Goal: Task Accomplishment & Management: Manage account settings

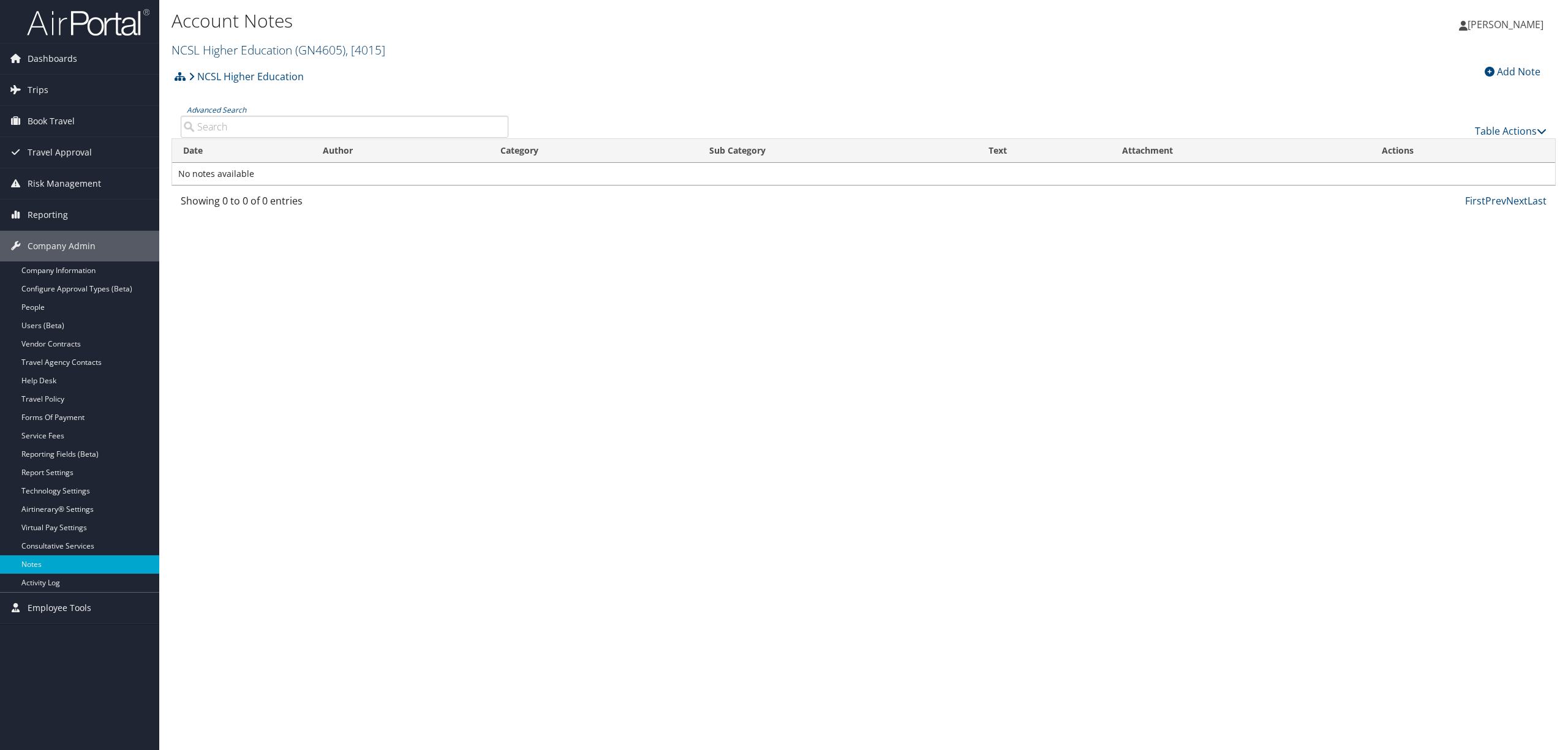
click at [213, 43] on link "NCSL Higher Education ( GN4605 ) , [ 4015 ]" at bounding box center [278, 49] width 214 height 16
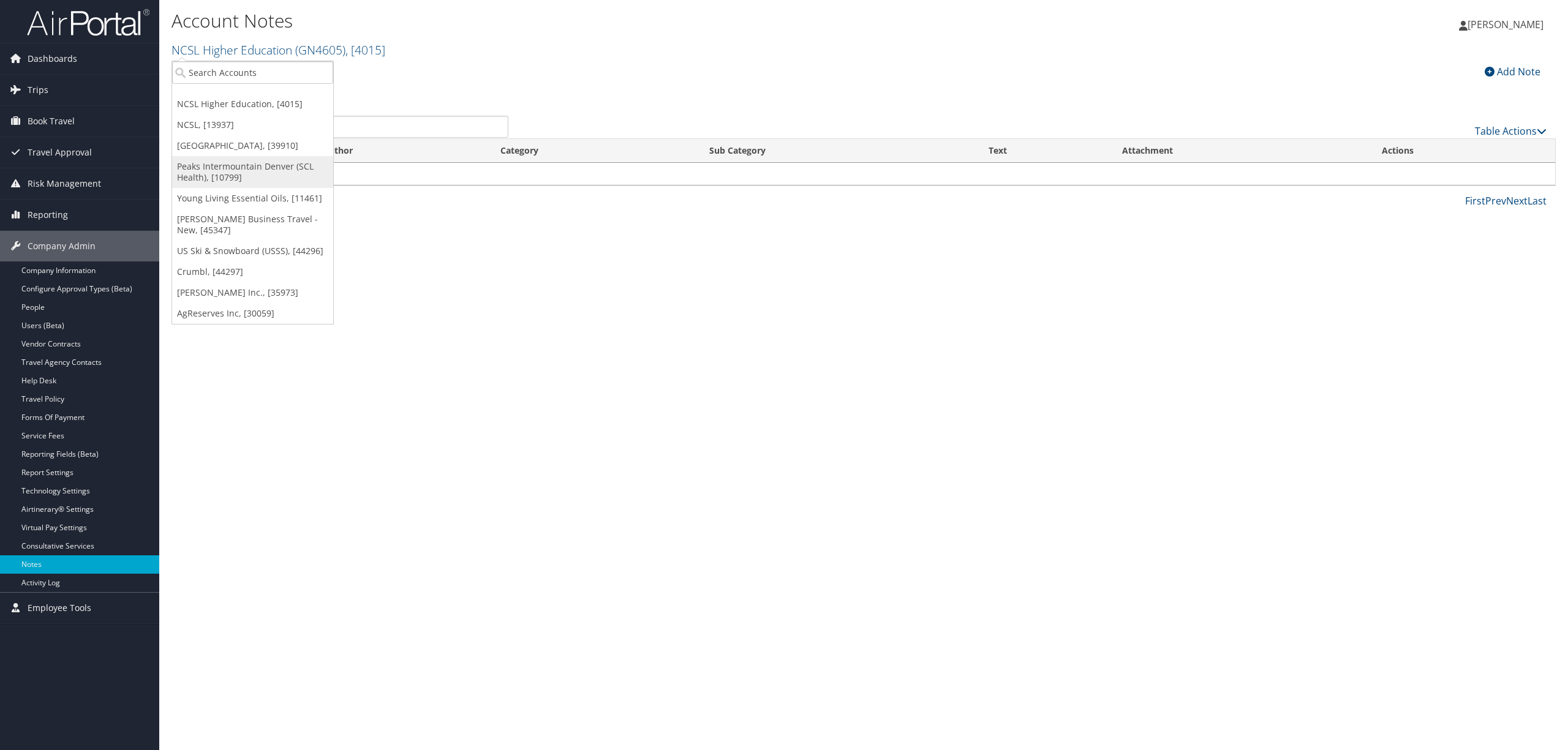
click at [223, 163] on link "Peaks Intermountain Denver (SCL Health), [10799]" at bounding box center [252, 172] width 161 height 32
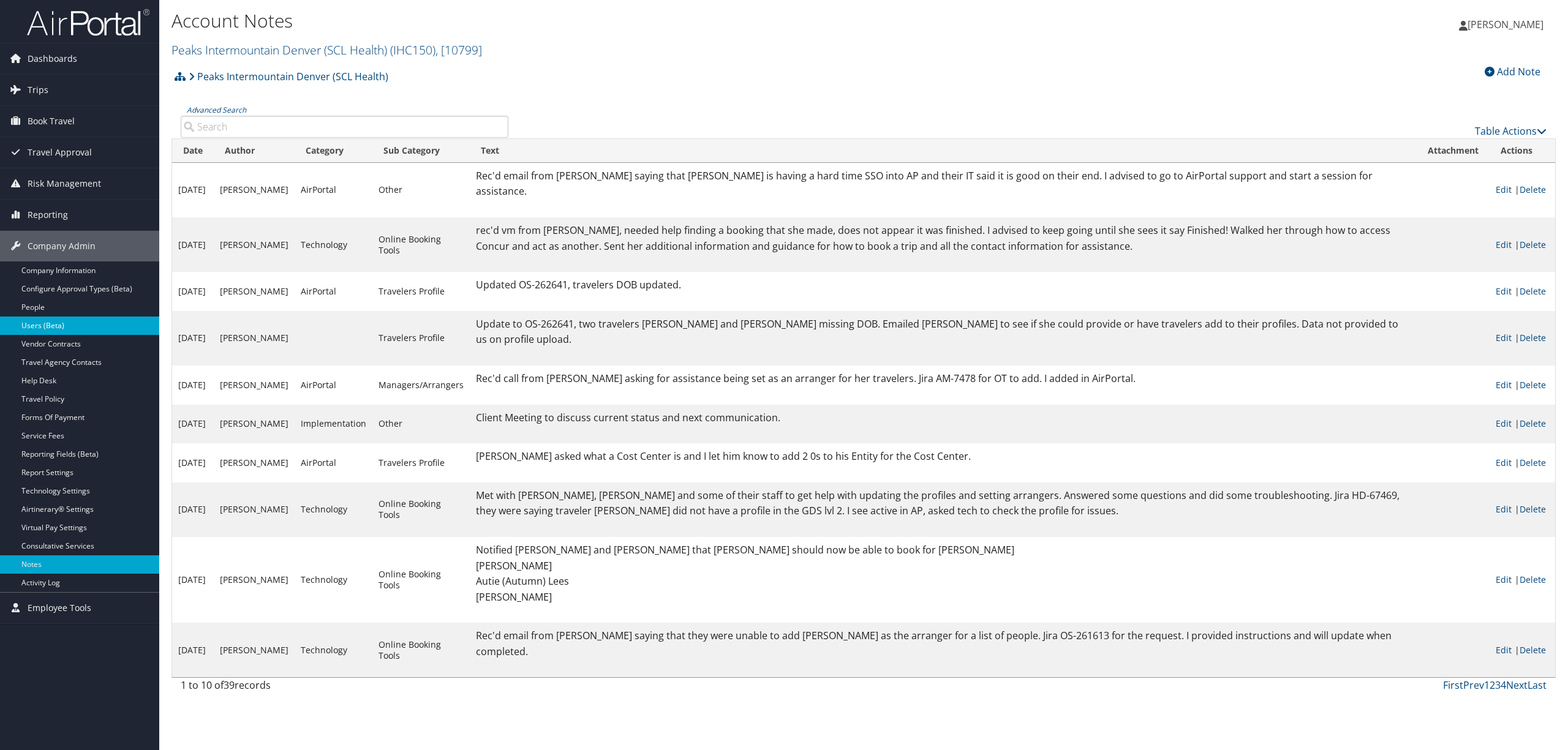
click at [65, 331] on link "Users (Beta)" at bounding box center [79, 325] width 159 height 19
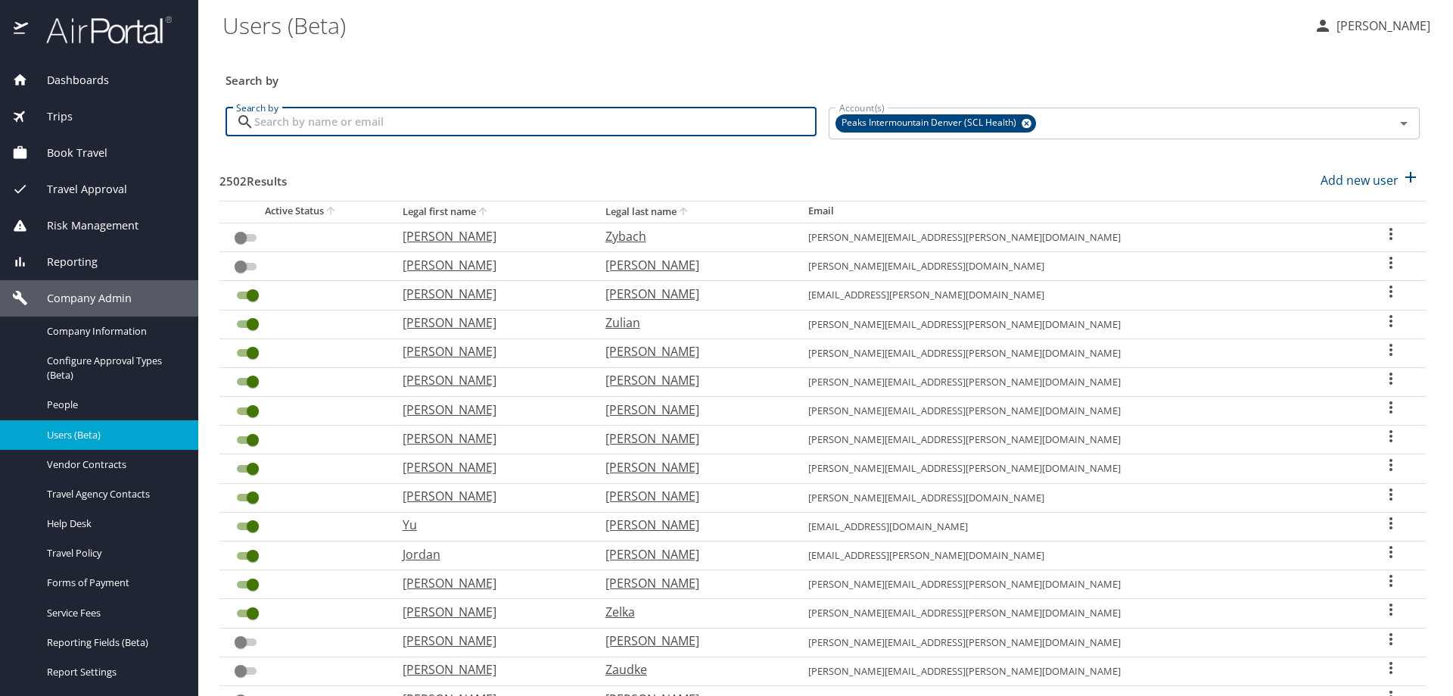
click at [365, 122] on input "Search by" at bounding box center [535, 121] width 562 height 29
type input "cobb"
checkbox input "true"
checkbox input "false"
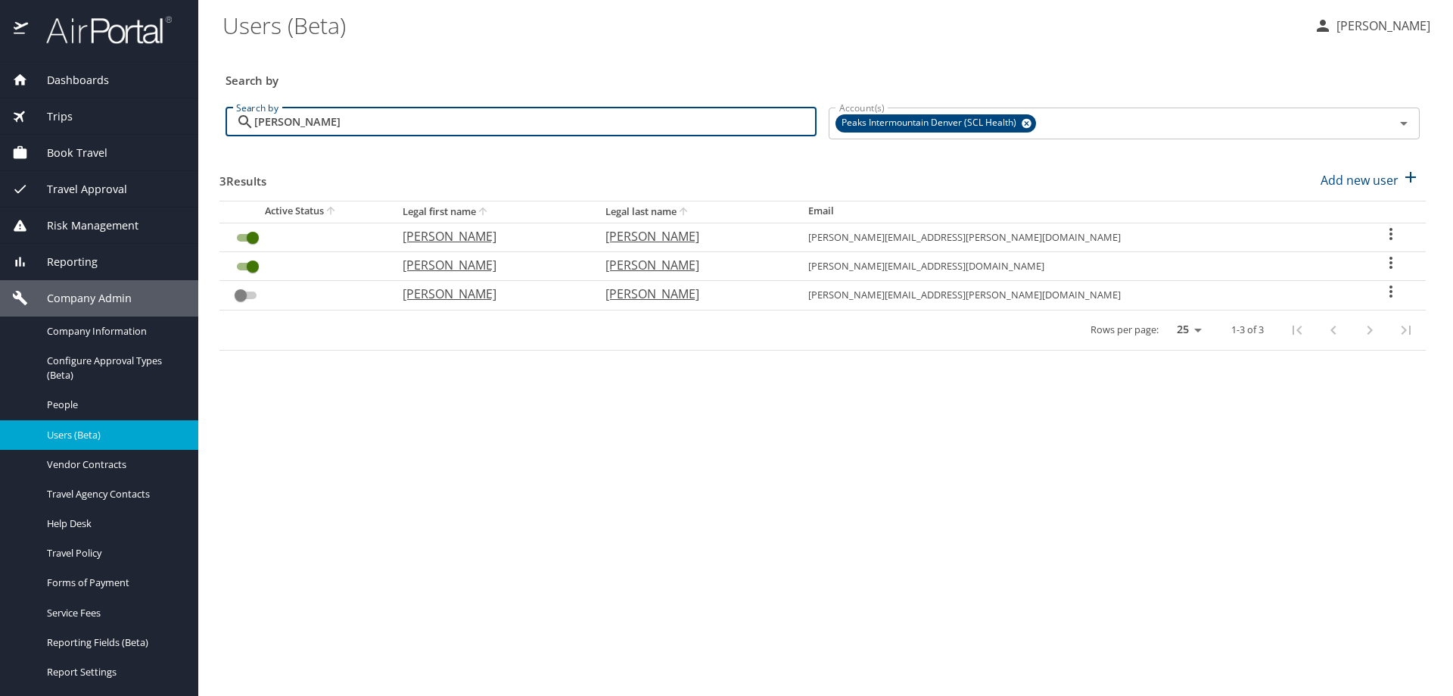
type input "cobb"
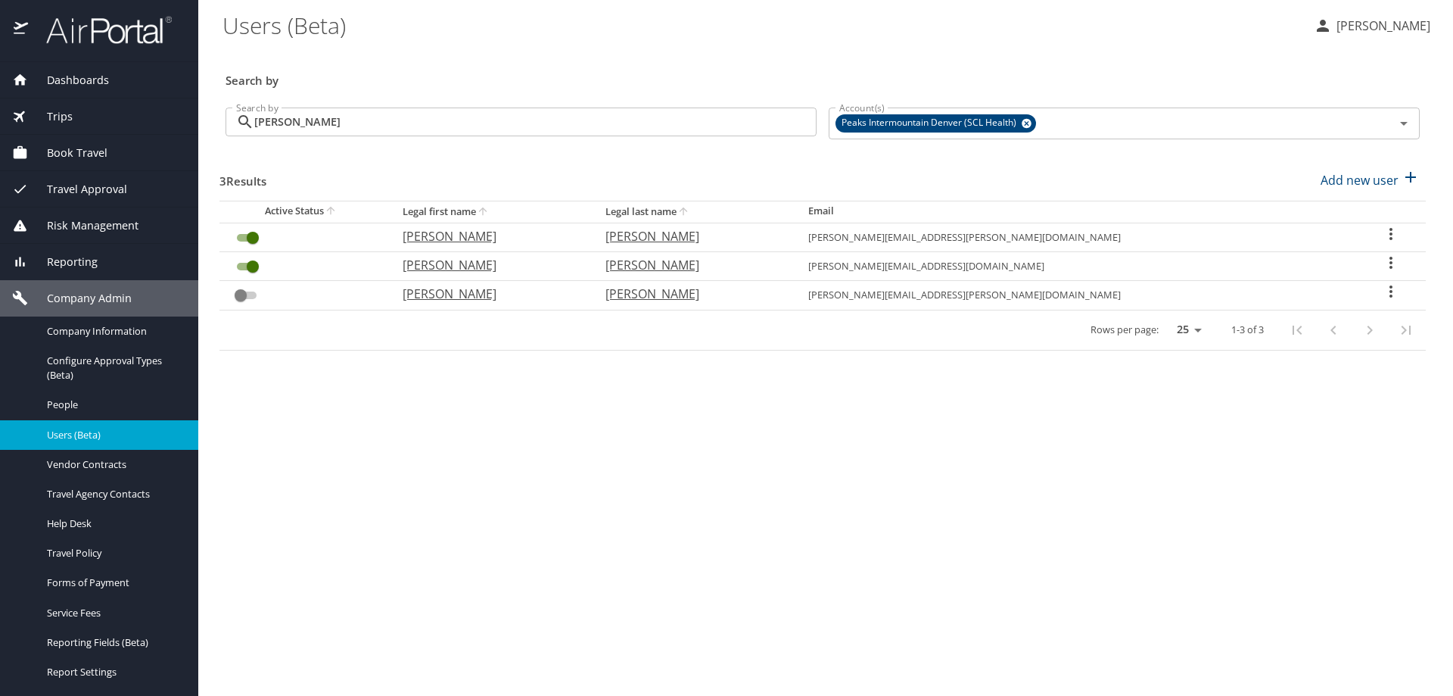
click at [1382, 262] on icon "User Search Table" at bounding box center [1391, 263] width 18 height 18
click at [1337, 265] on li "View profile" at bounding box center [1333, 264] width 219 height 27
select select "US"
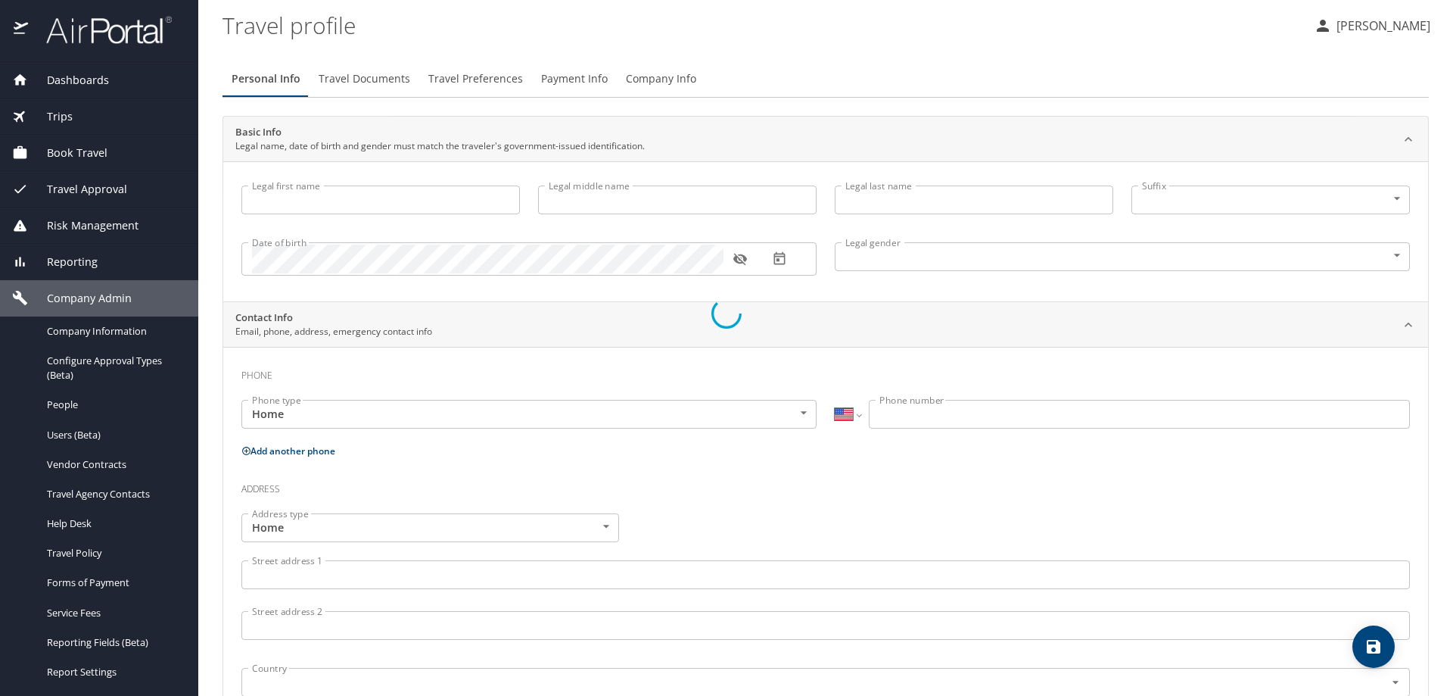
type input "Patrick"
type input "Wayne"
type input "Cobb"
type input "Male"
type input "Carla"
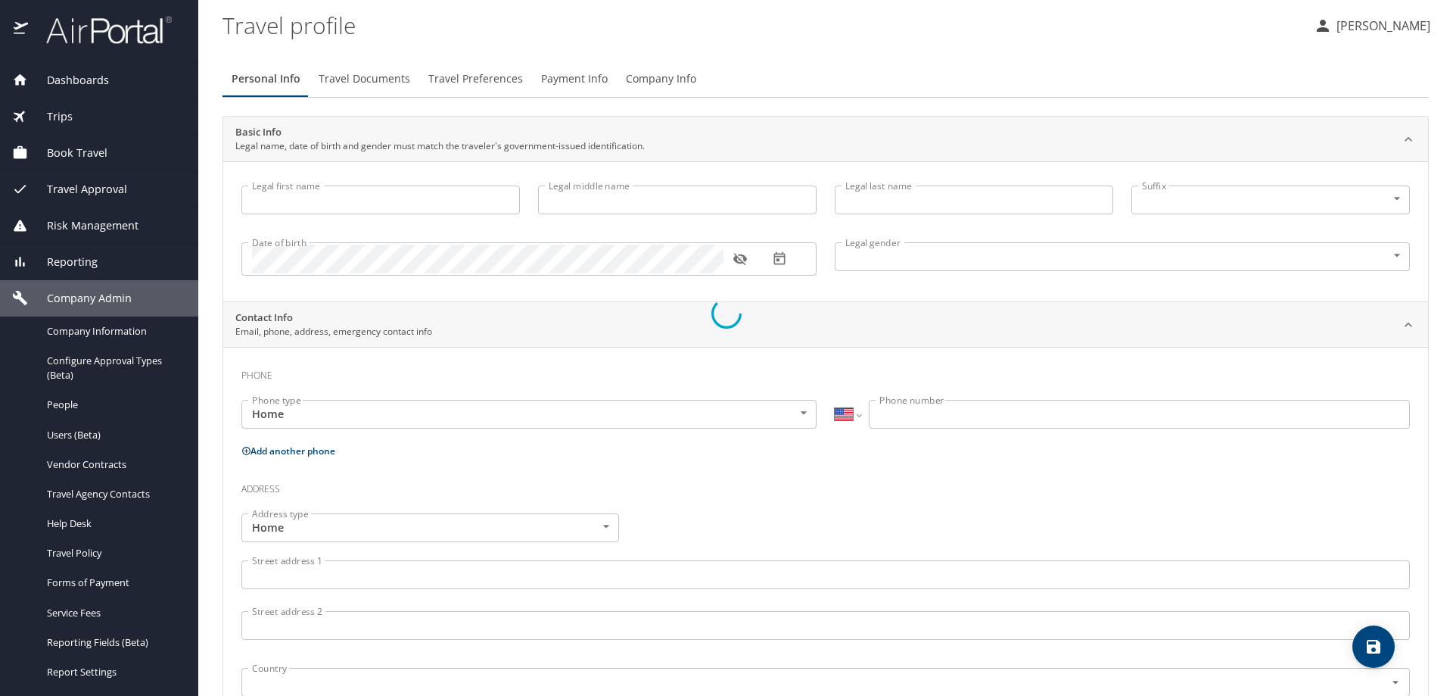
type input "Cobb"
type input "(406) 670-3722"
select select "US"
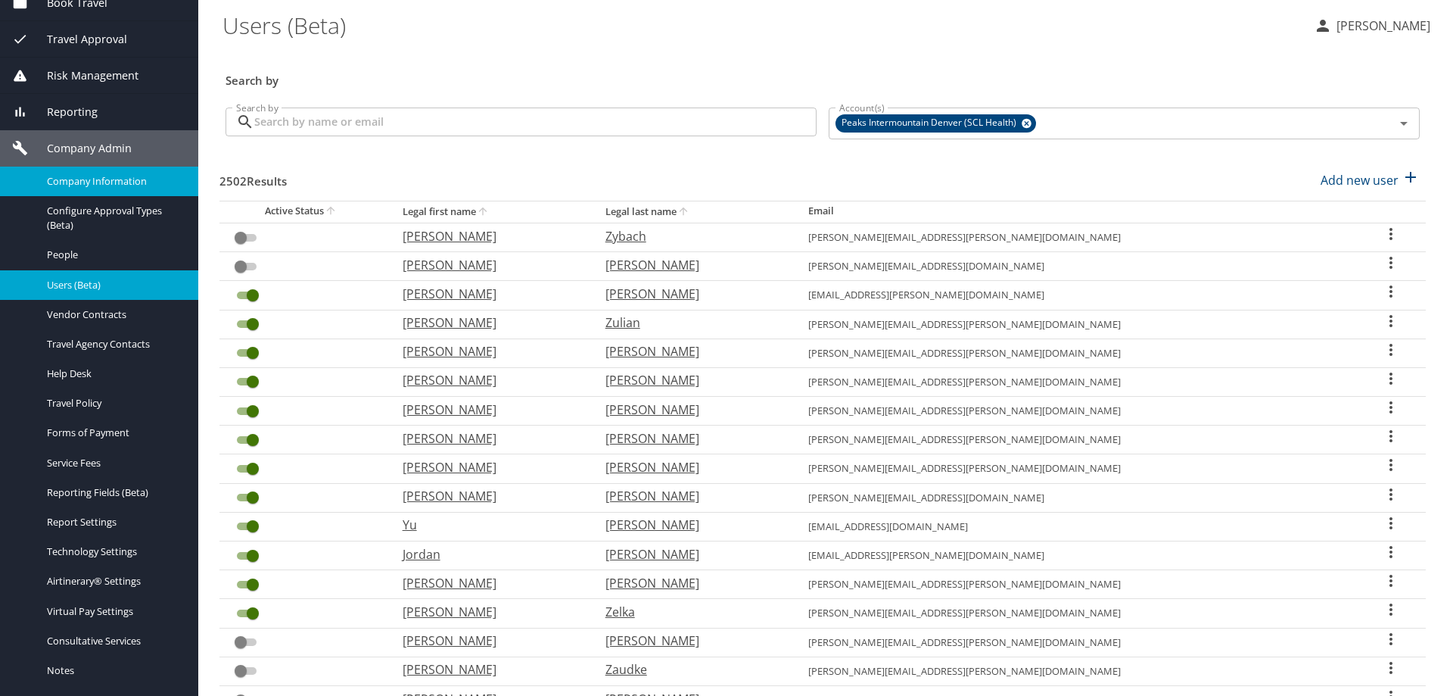
scroll to position [151, 0]
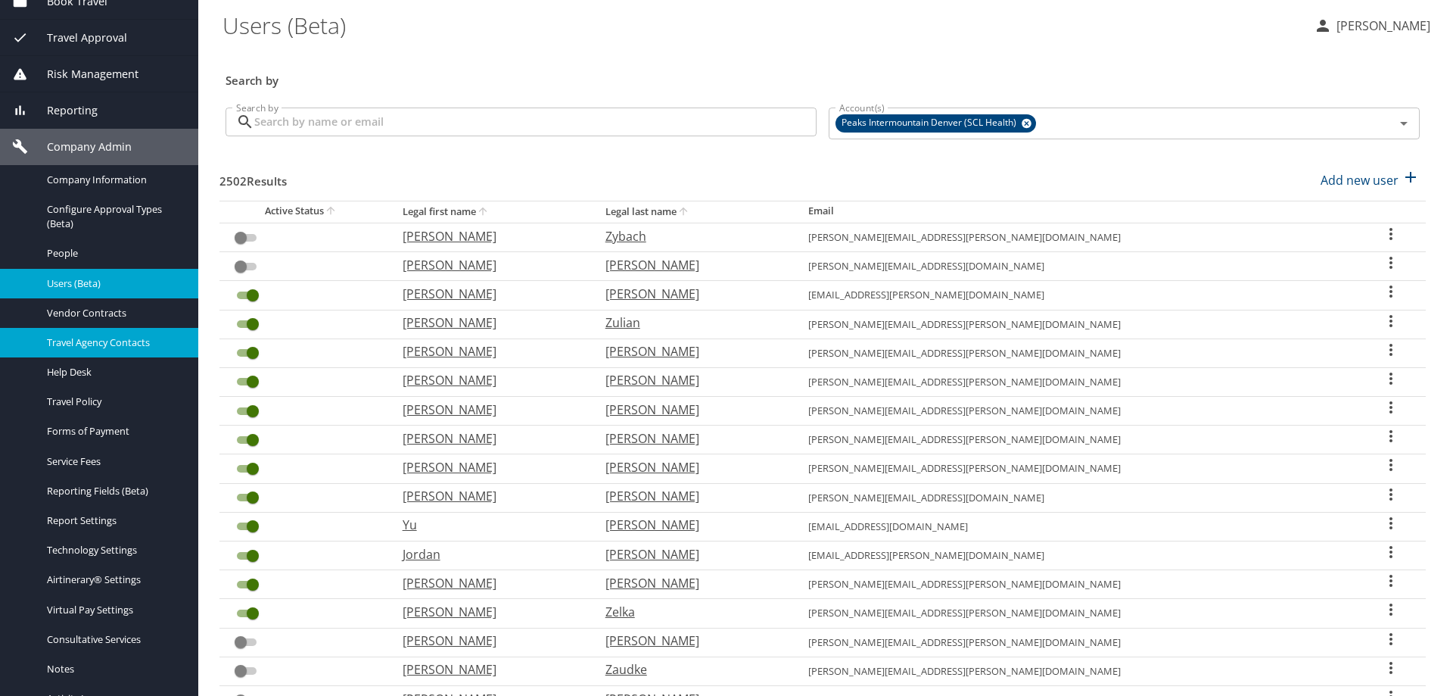
click at [104, 341] on span "Travel Agency Contacts" at bounding box center [113, 342] width 133 height 14
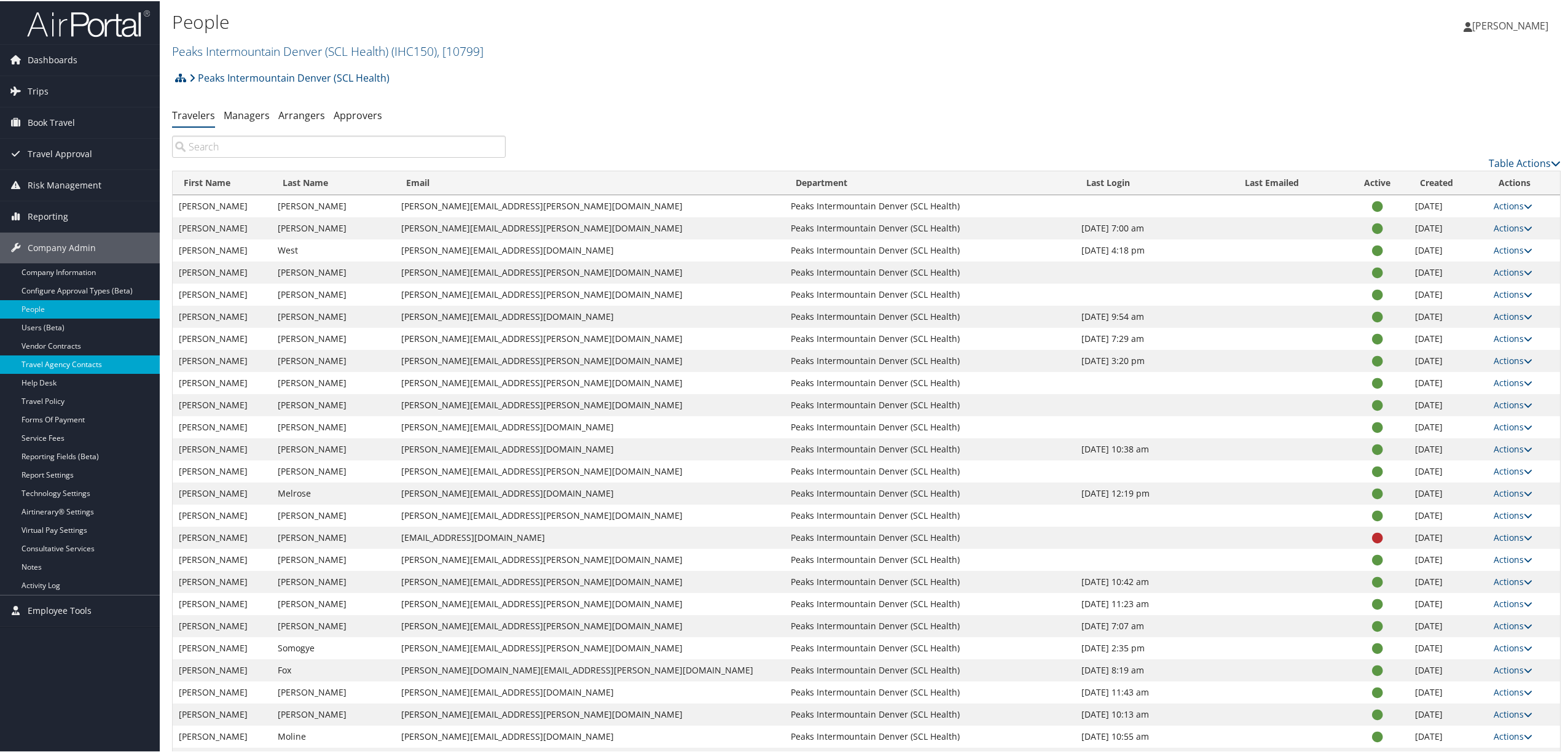
click at [91, 363] on link "Travel Agency Contacts" at bounding box center [80, 363] width 160 height 19
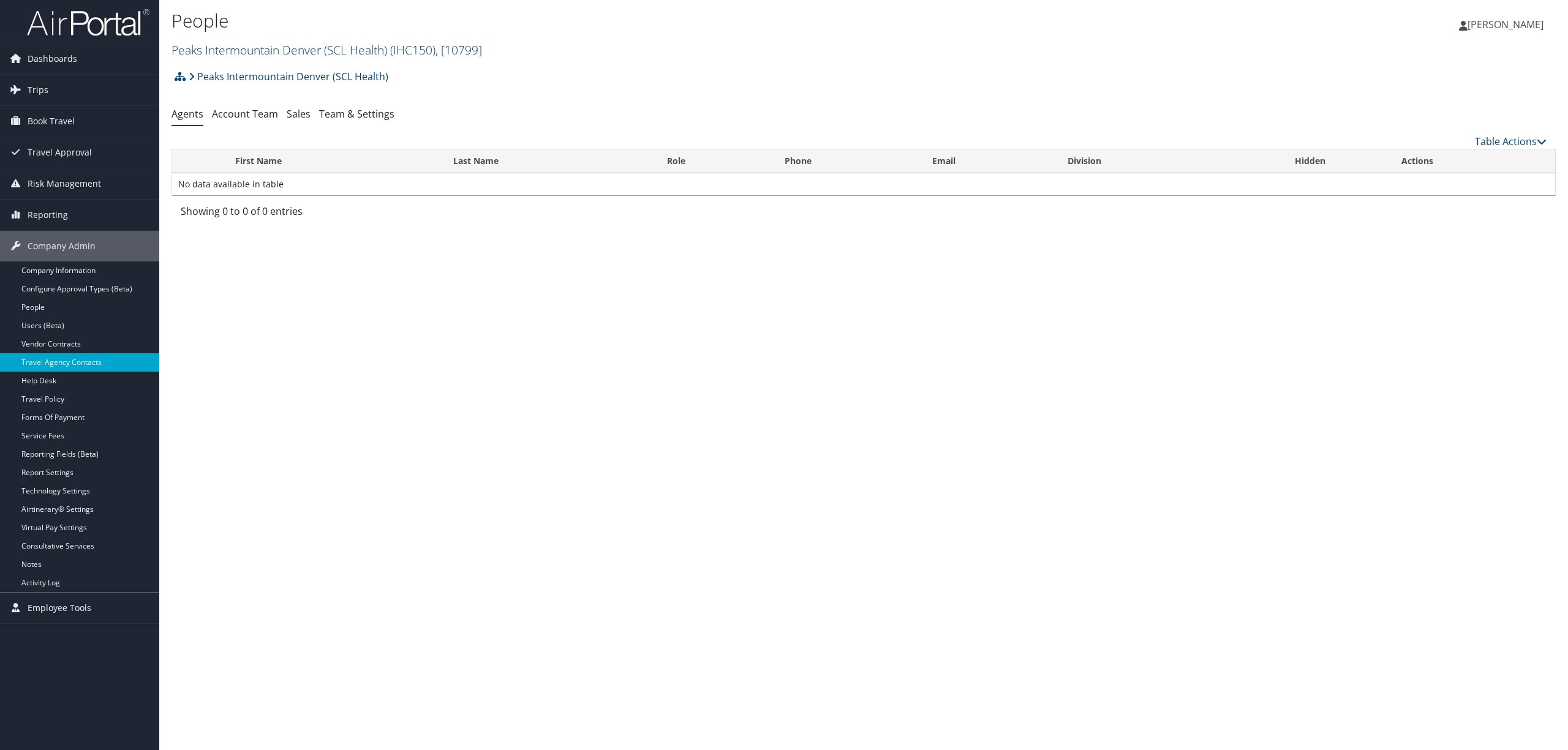
click at [326, 52] on link "Peaks Intermountain Denver (SCL Health) ( IHC150 ) , [ 10799 ]" at bounding box center [327, 49] width 311 height 16
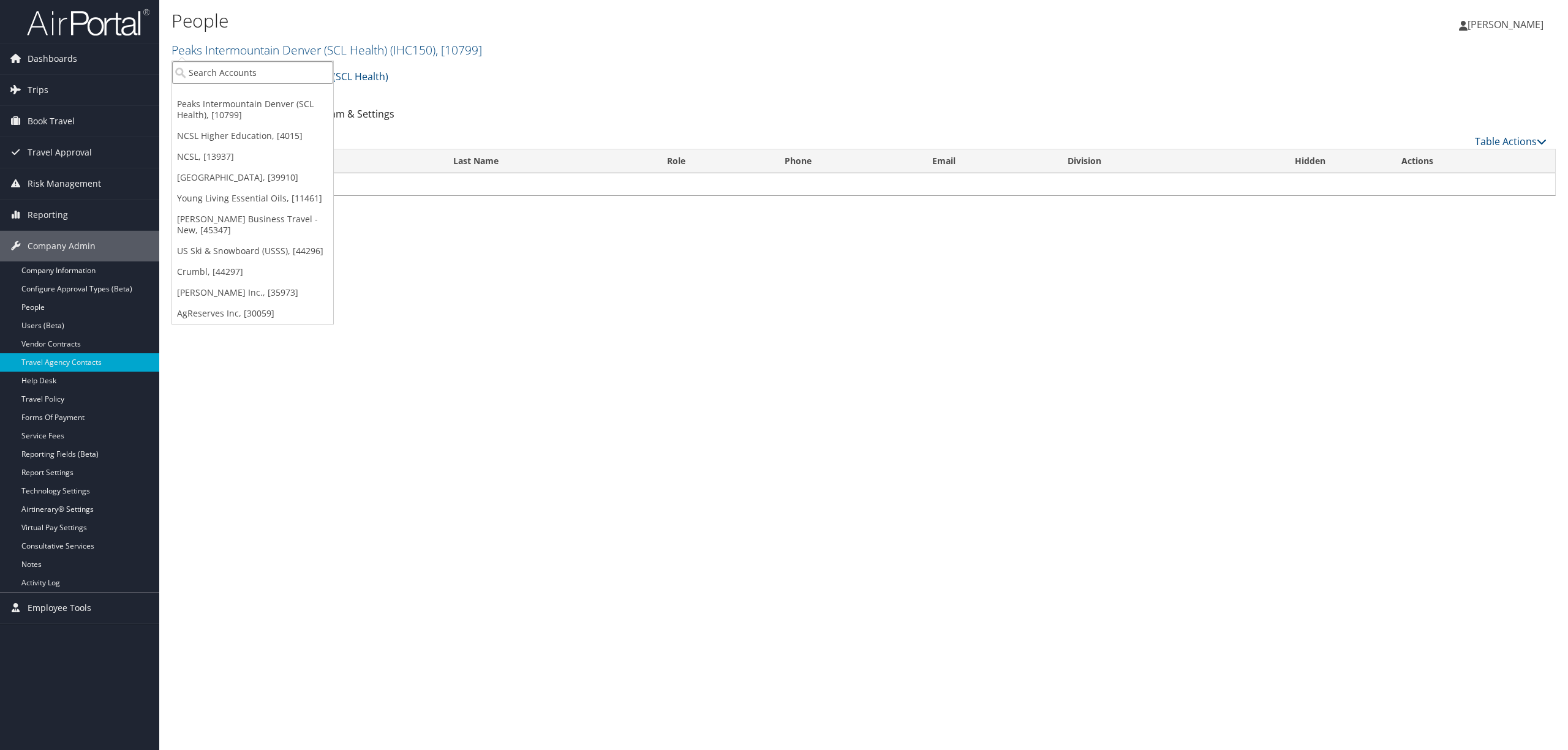
click at [312, 72] on input "search" at bounding box center [252, 73] width 161 height 23
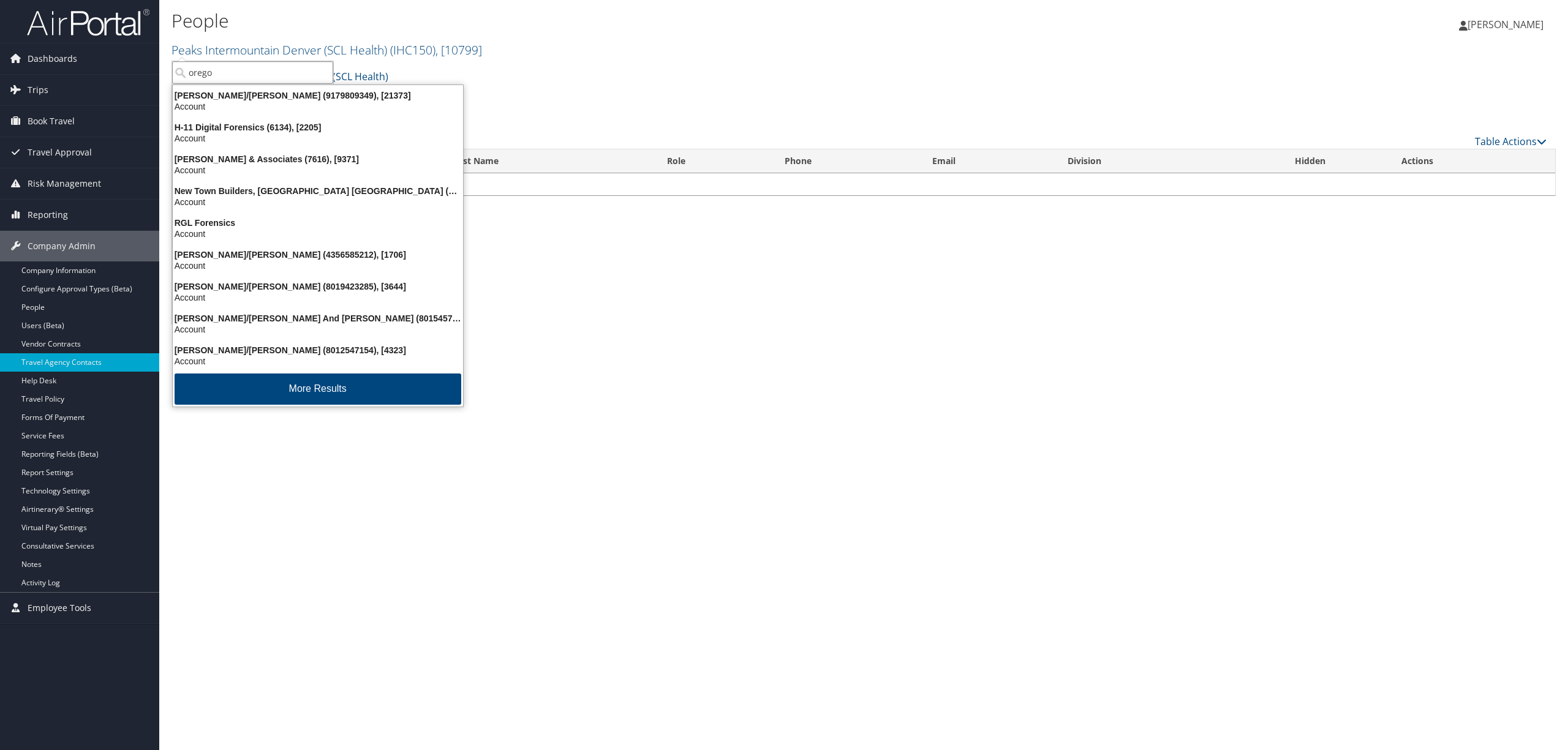
type input "oregon"
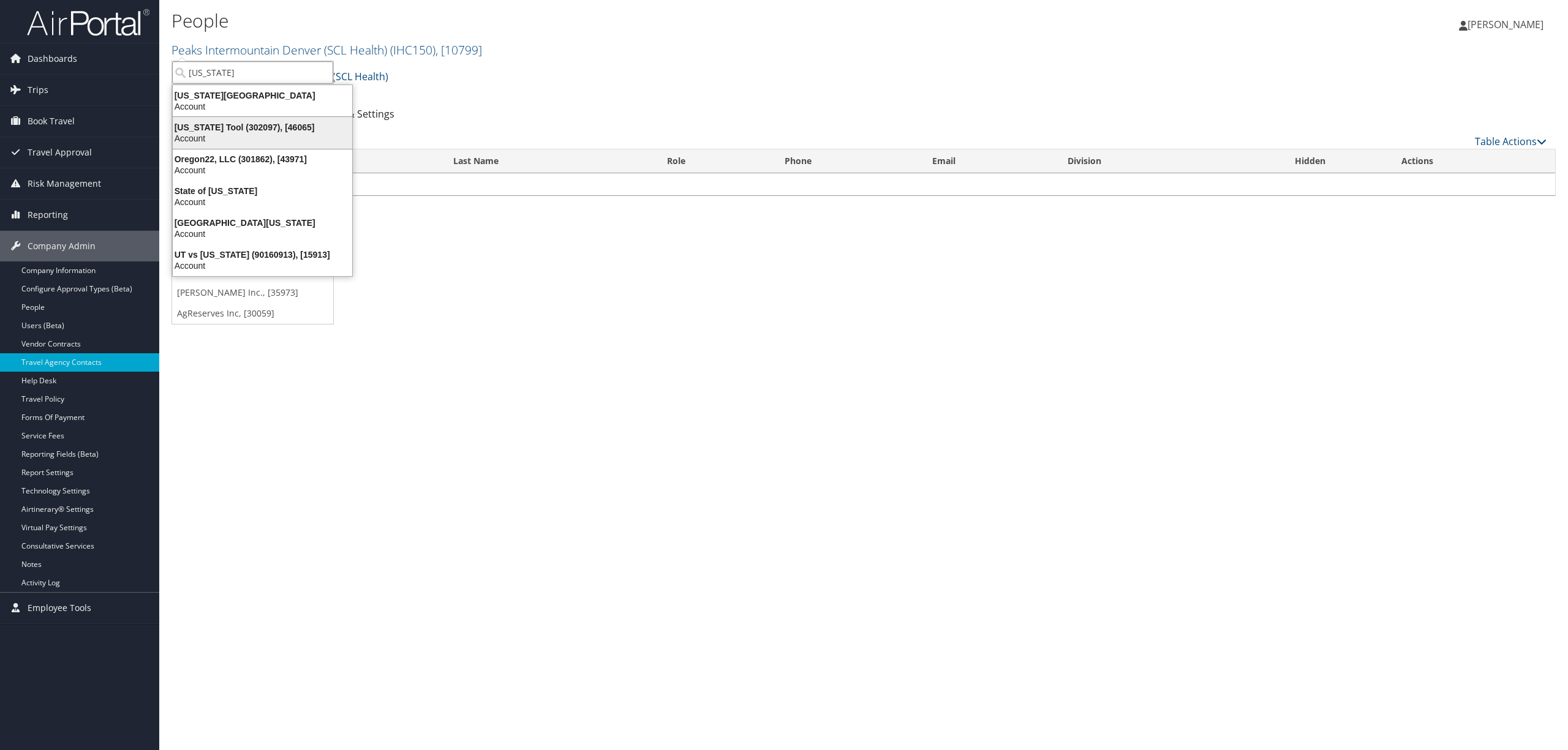
click at [304, 145] on div "Oregon Tool (302097), [46065] Account" at bounding box center [262, 133] width 176 height 28
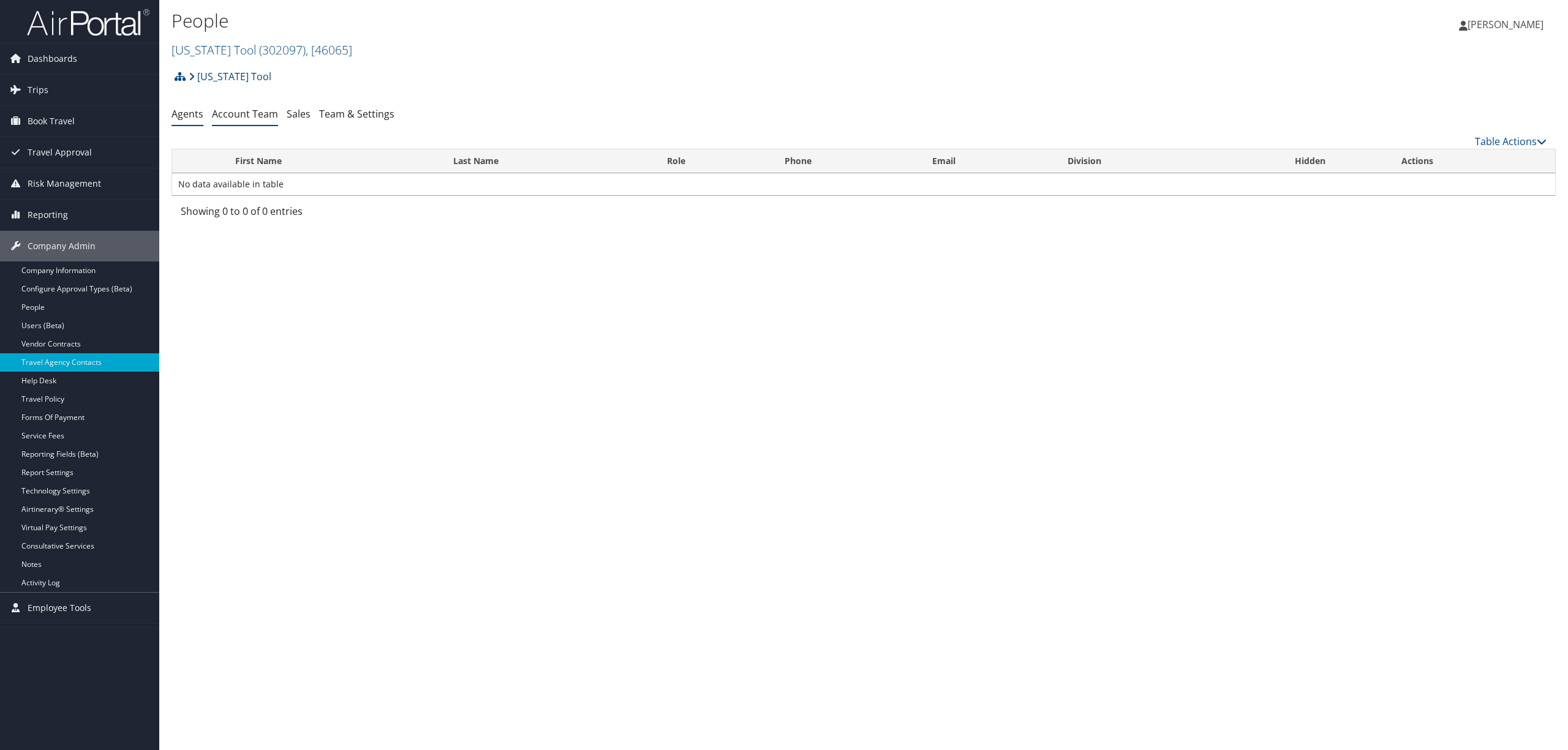
click at [261, 116] on link "Account Team" at bounding box center [245, 113] width 66 height 14
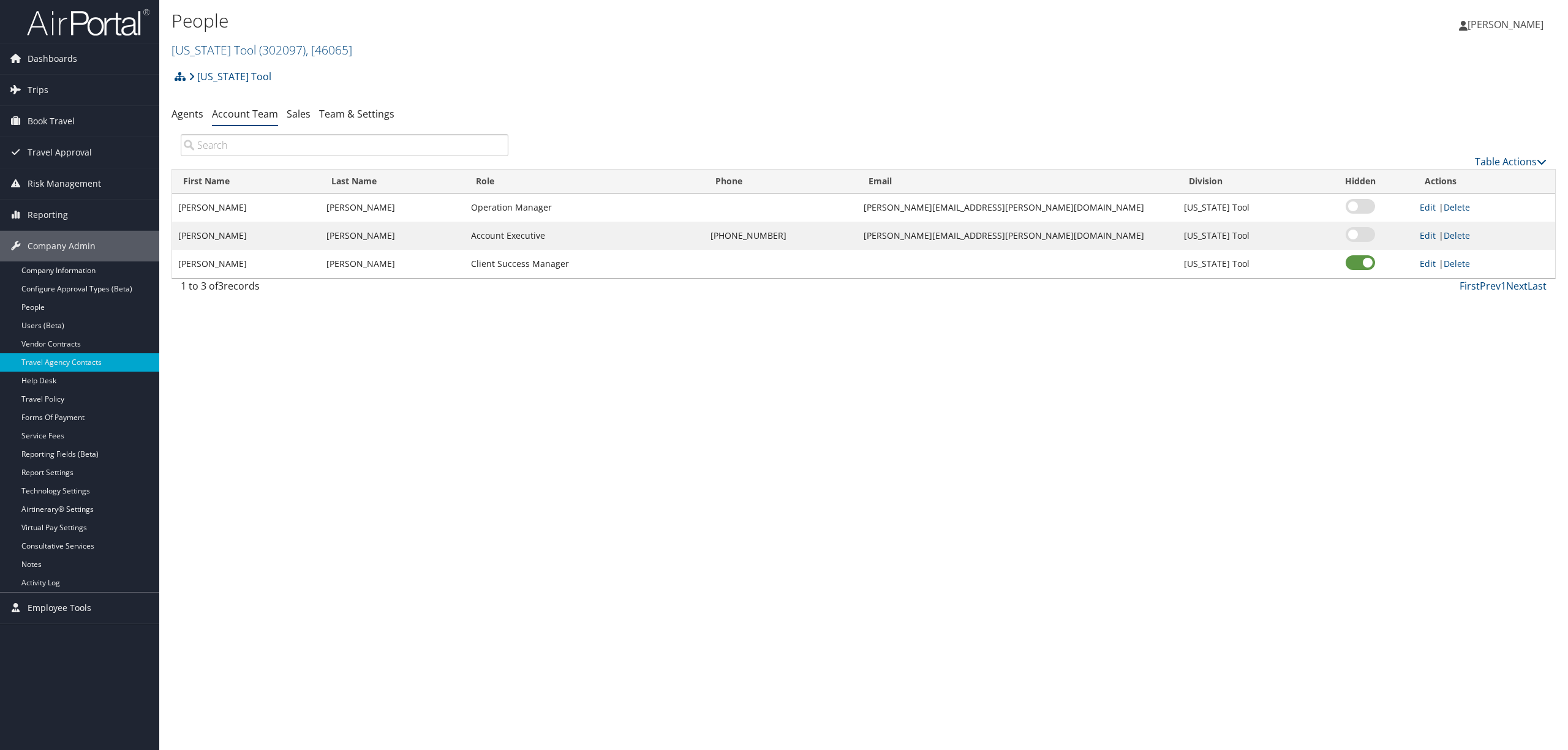
click at [638, 42] on h2 "Oregon Tool ( 302097 ) , [ 46065 ]" at bounding box center [633, 49] width 923 height 21
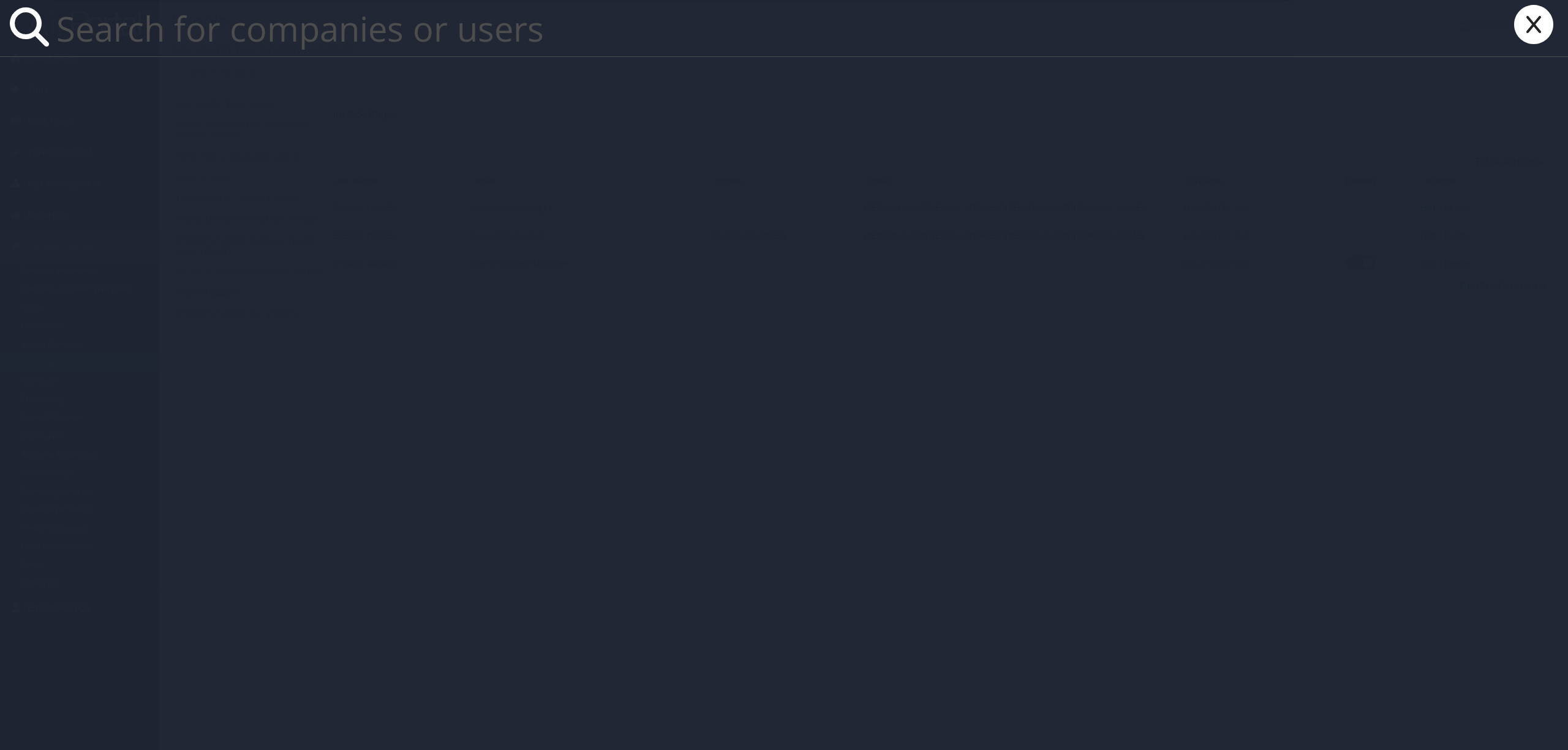
paste input "johana.rowe@imail.org"
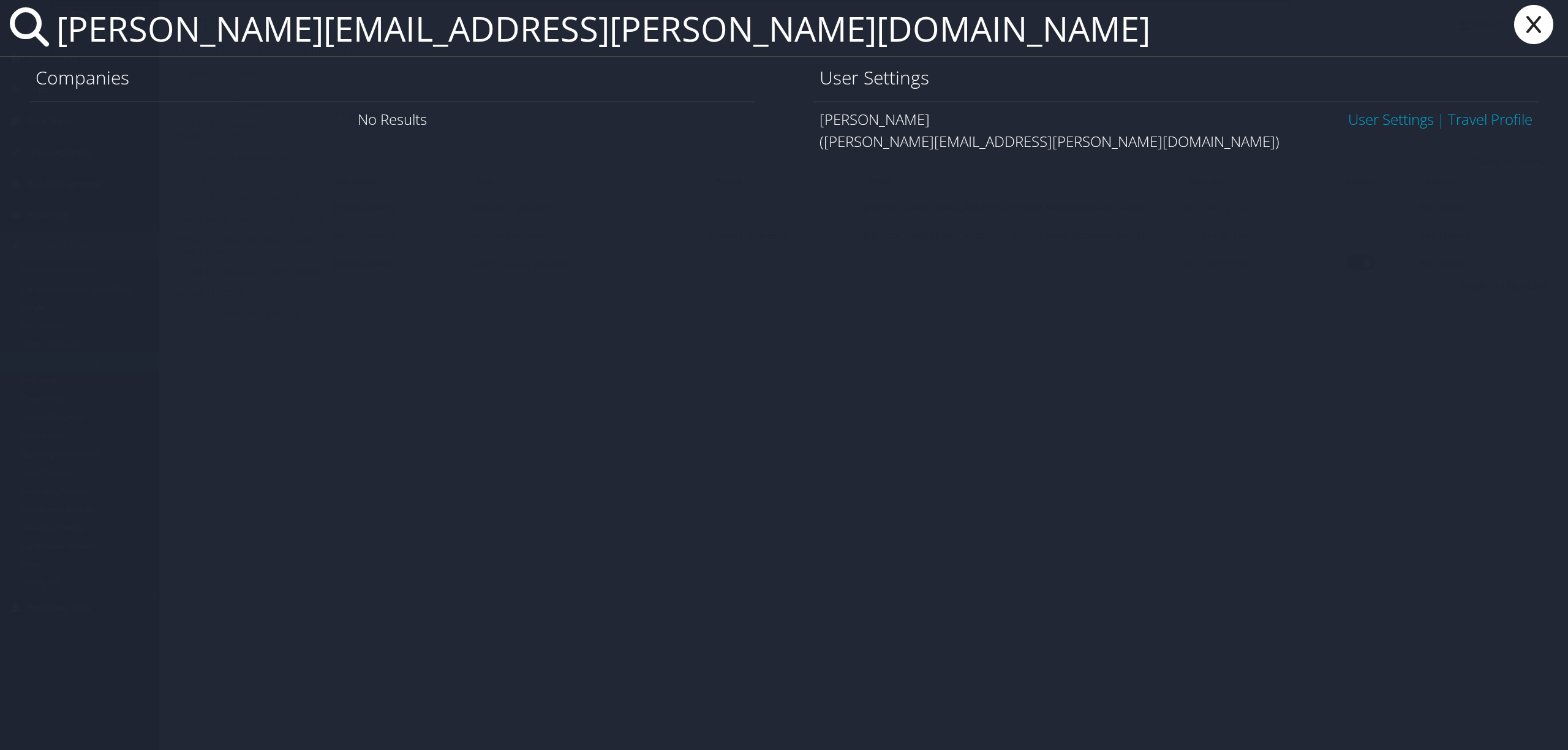
type input "johana.rowe@imail.org"
drag, startPoint x: 1529, startPoint y: 27, endPoint x: 1517, endPoint y: 25, distance: 12.2
click at [1529, 26] on icon at bounding box center [1533, 24] width 49 height 39
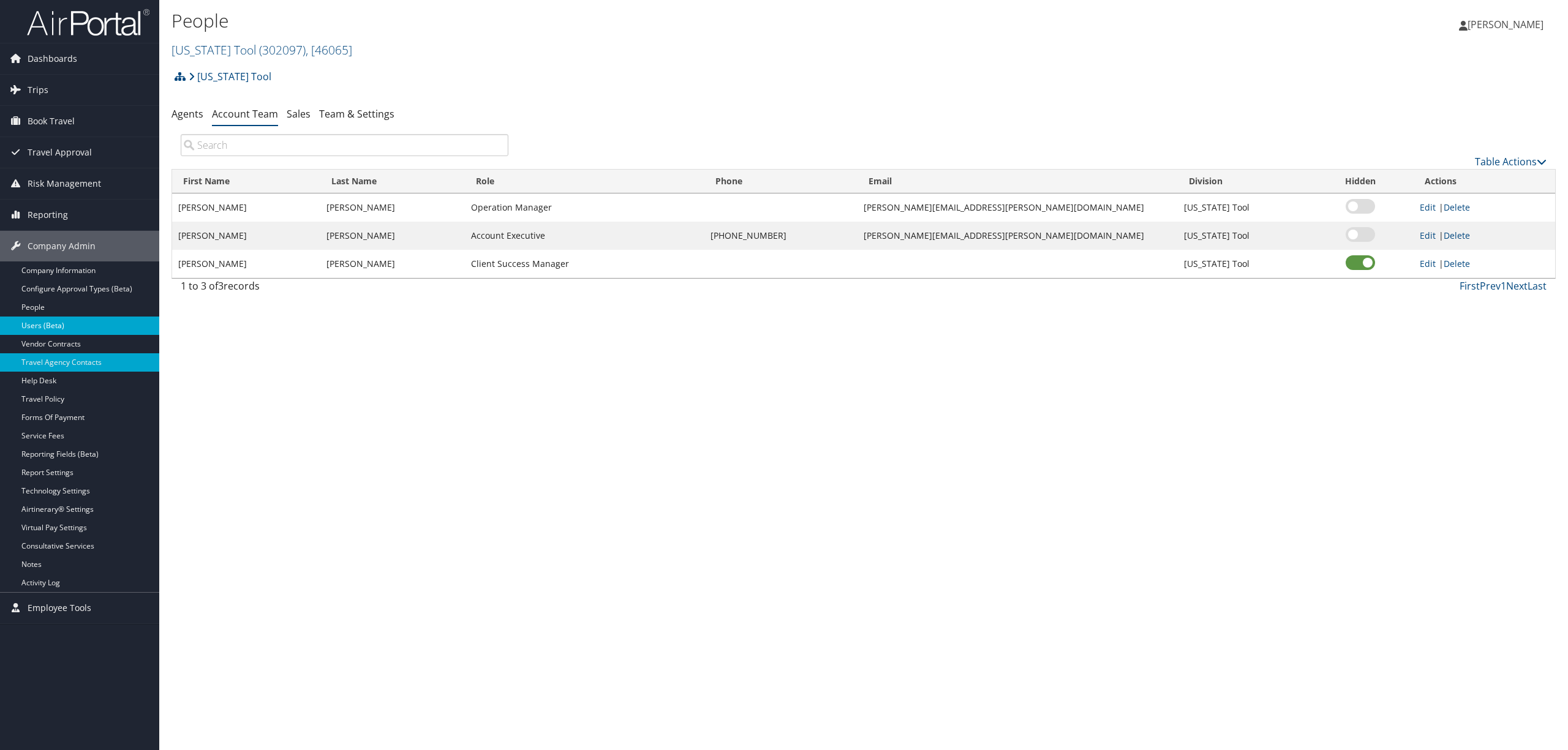
click at [77, 327] on link "Users (Beta)" at bounding box center [79, 325] width 159 height 19
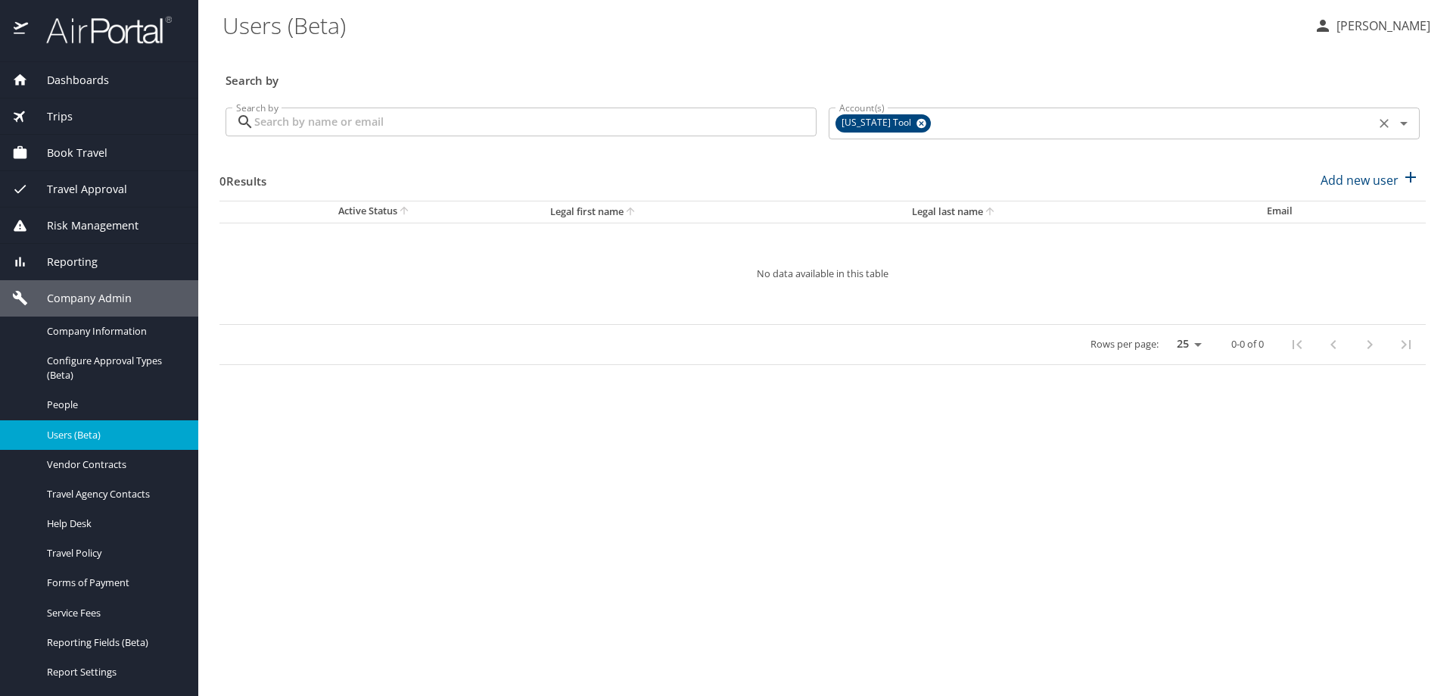
click at [917, 123] on icon at bounding box center [922, 124] width 10 height 10
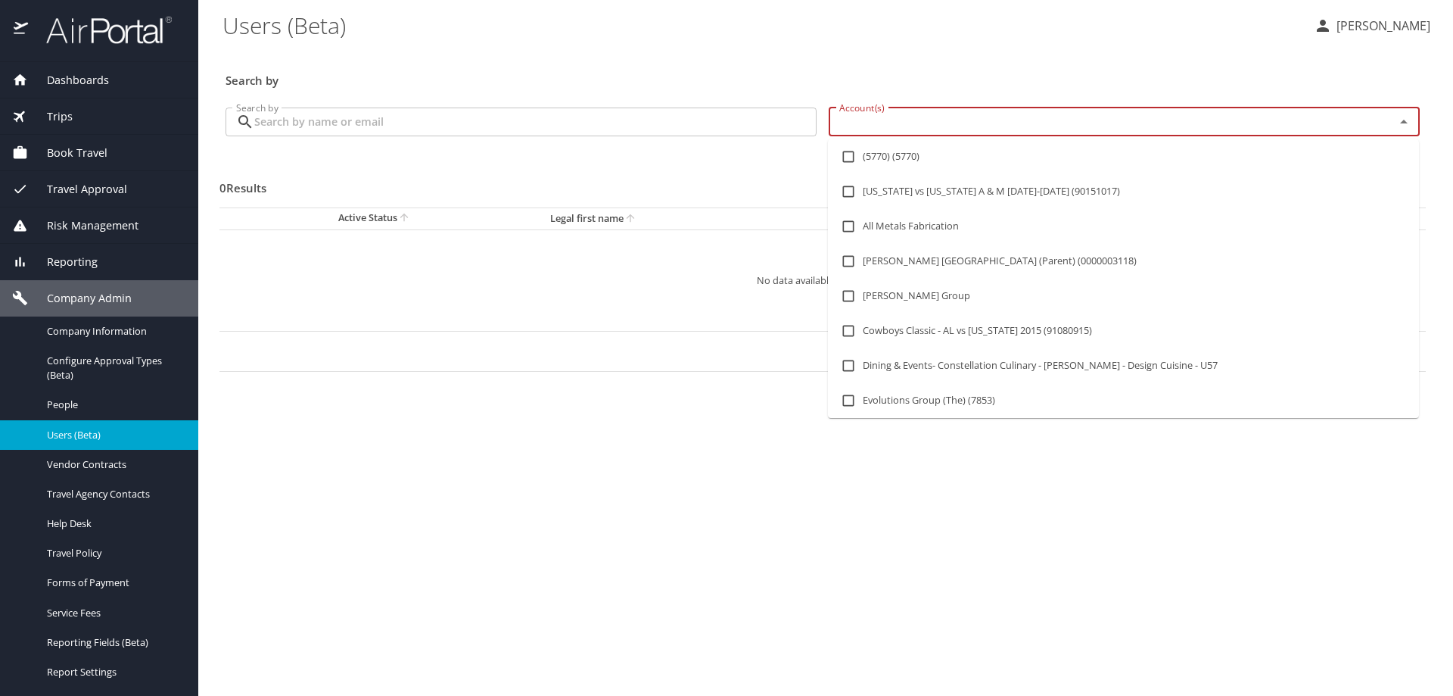
click at [904, 123] on input "Account(s)" at bounding box center [1101, 122] width 537 height 20
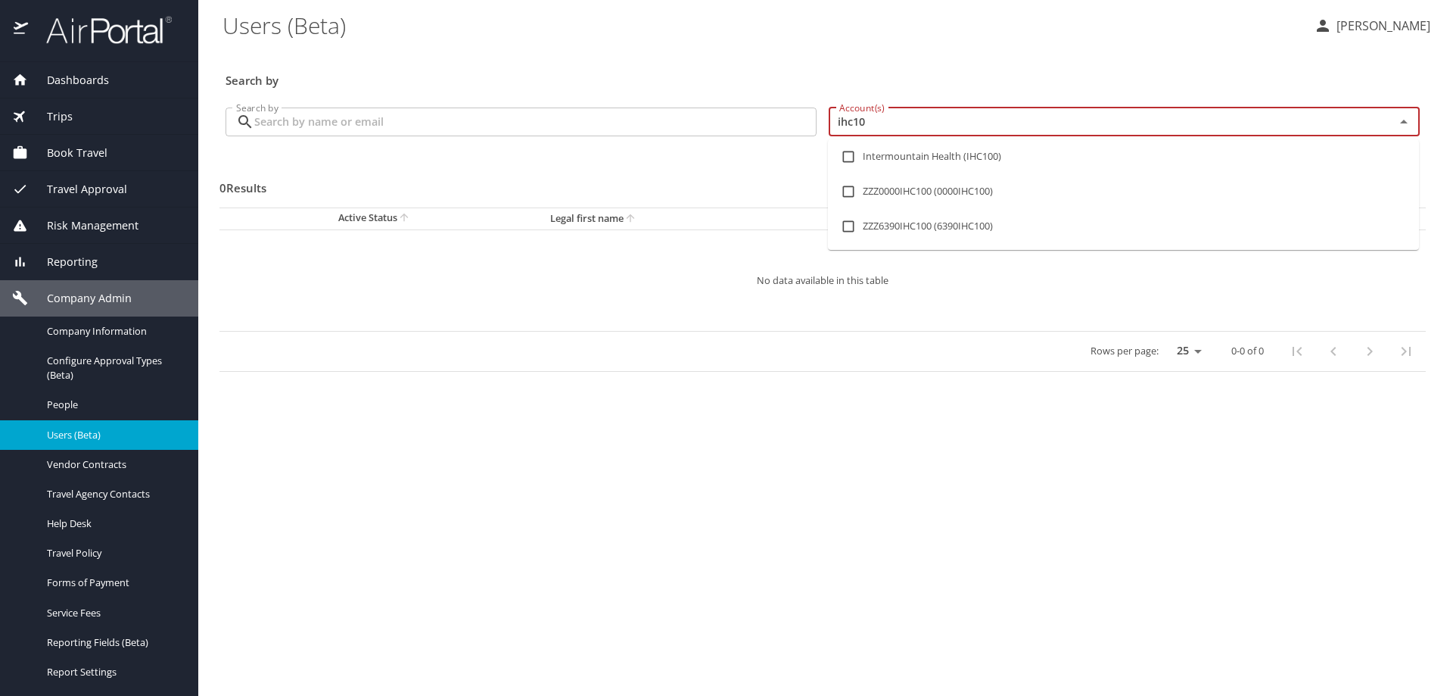
type input "ihc100"
click at [845, 156] on input "checkbox" at bounding box center [848, 156] width 29 height 29
checkbox input "true"
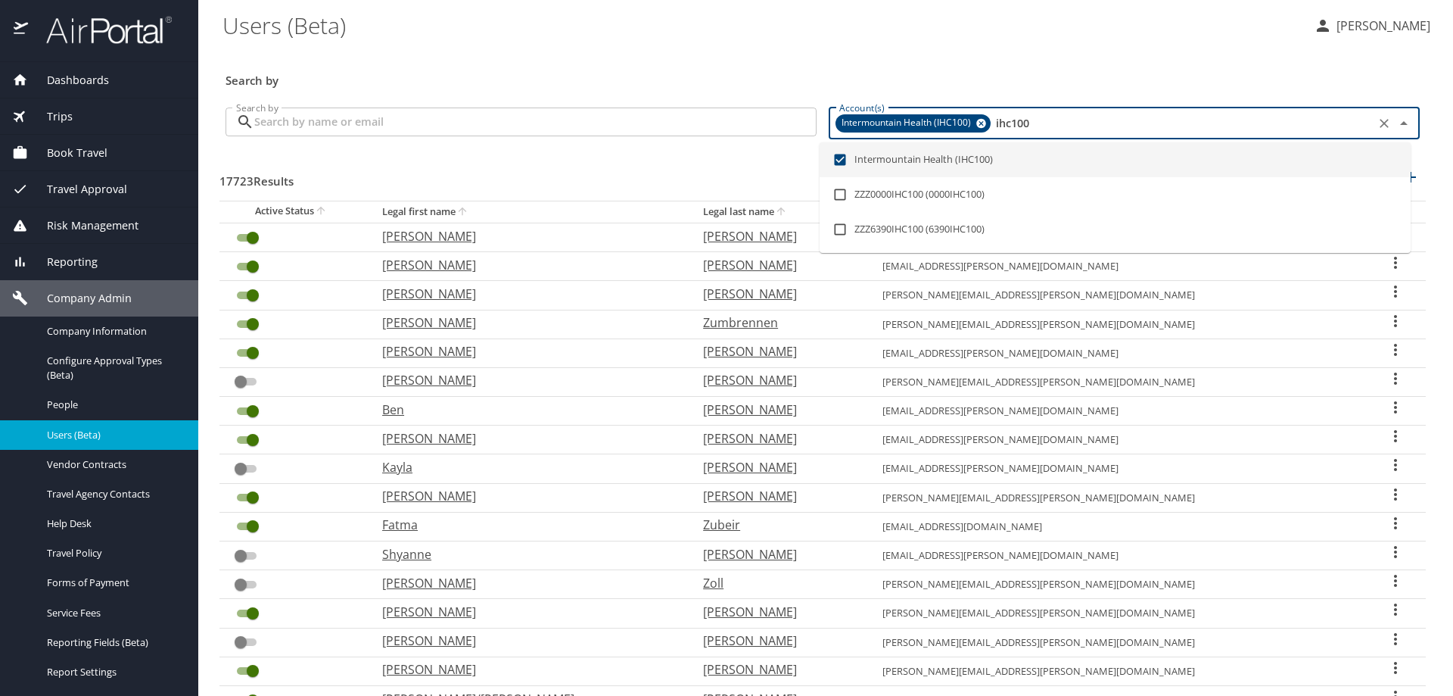
type input "ihc100"
click at [440, 120] on input "Search by" at bounding box center [535, 121] width 562 height 29
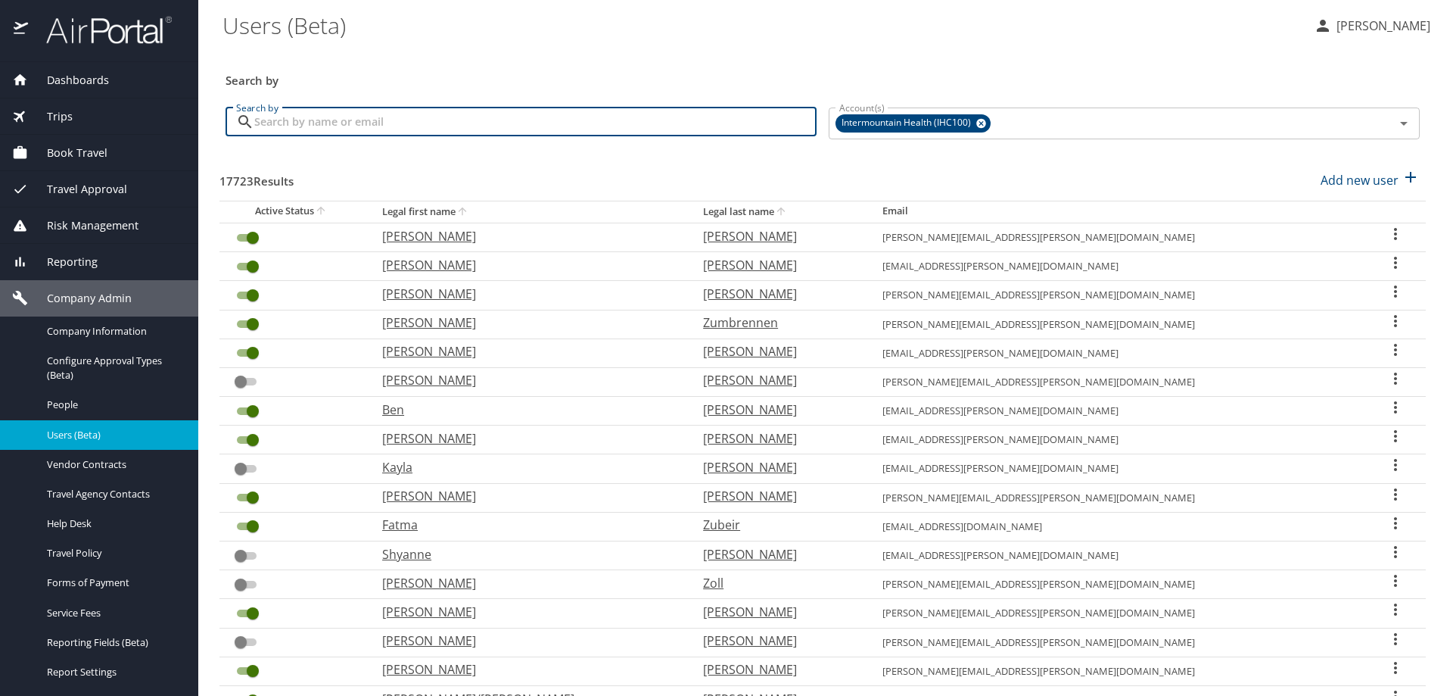
paste input "johana.rowe@imail.org"
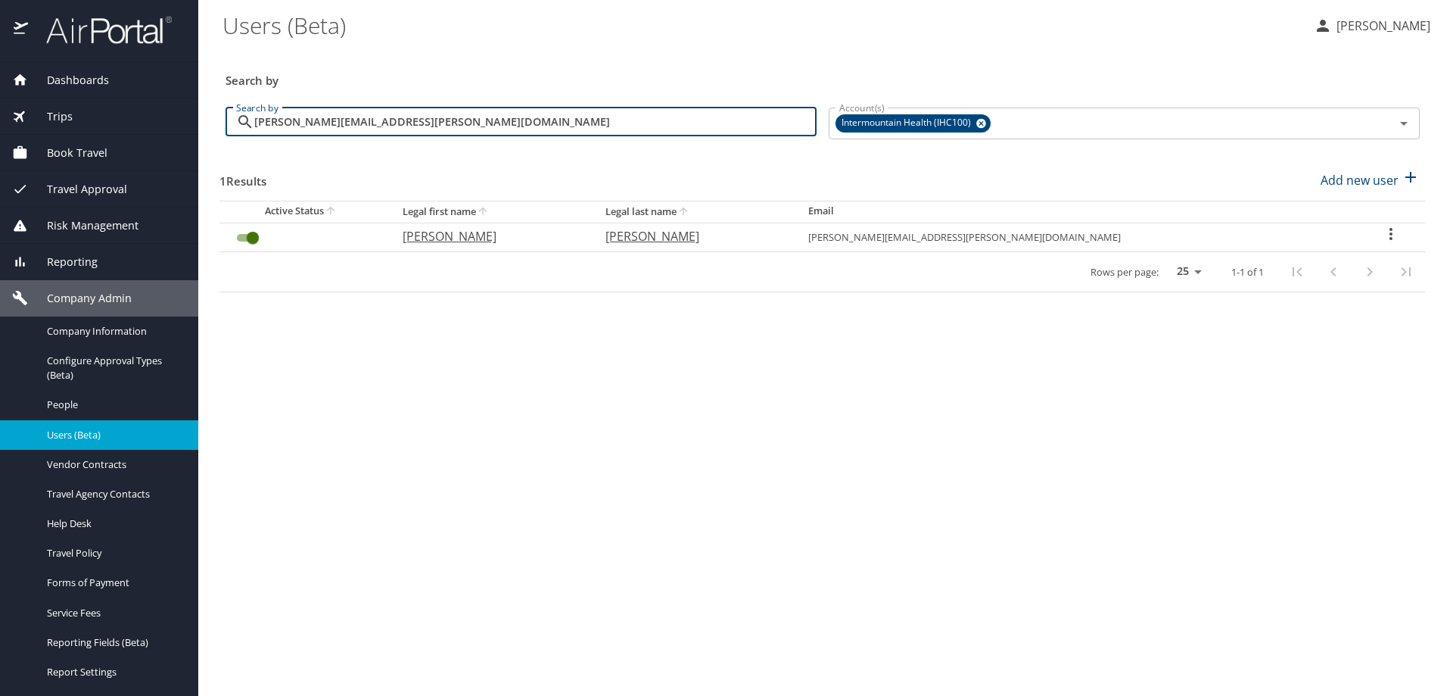
type input "johana.rowe@imail.org"
click at [1382, 231] on icon "User Search Table" at bounding box center [1391, 234] width 18 height 18
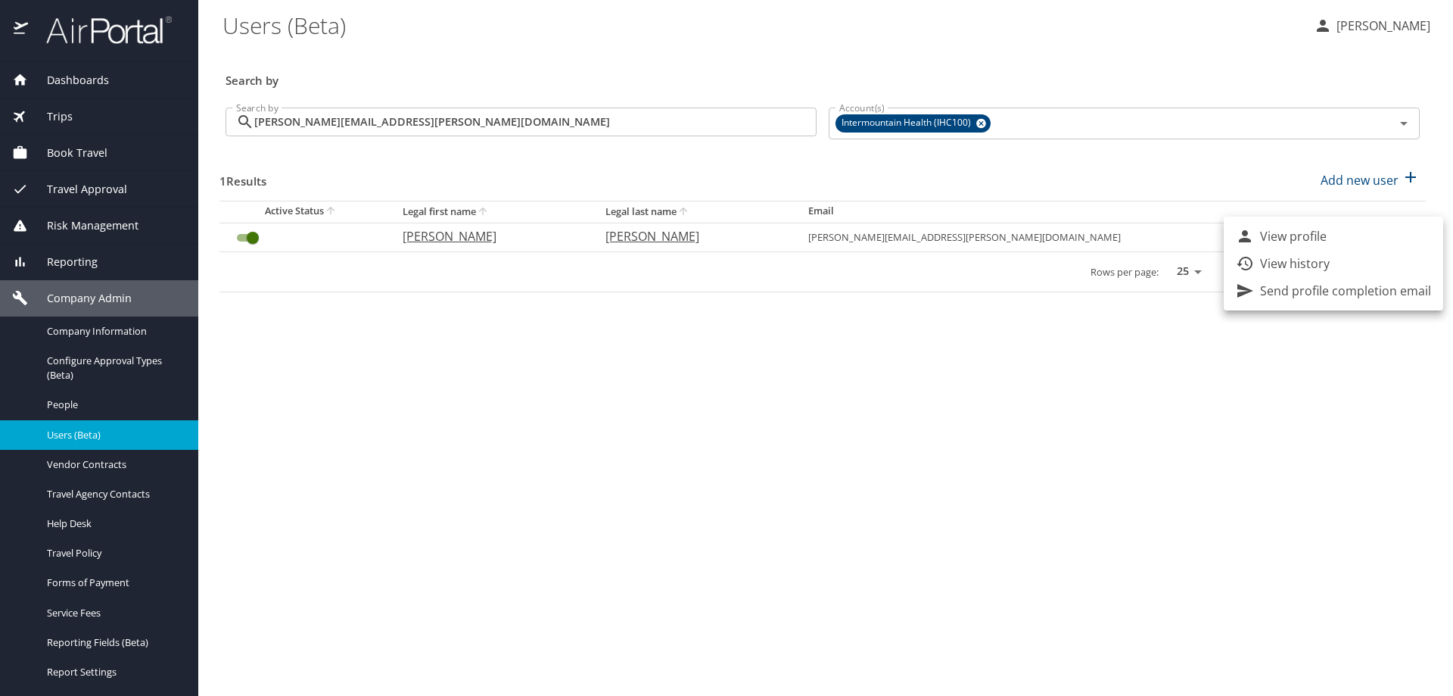
click at [1313, 263] on p "View history" at bounding box center [1295, 263] width 70 height 18
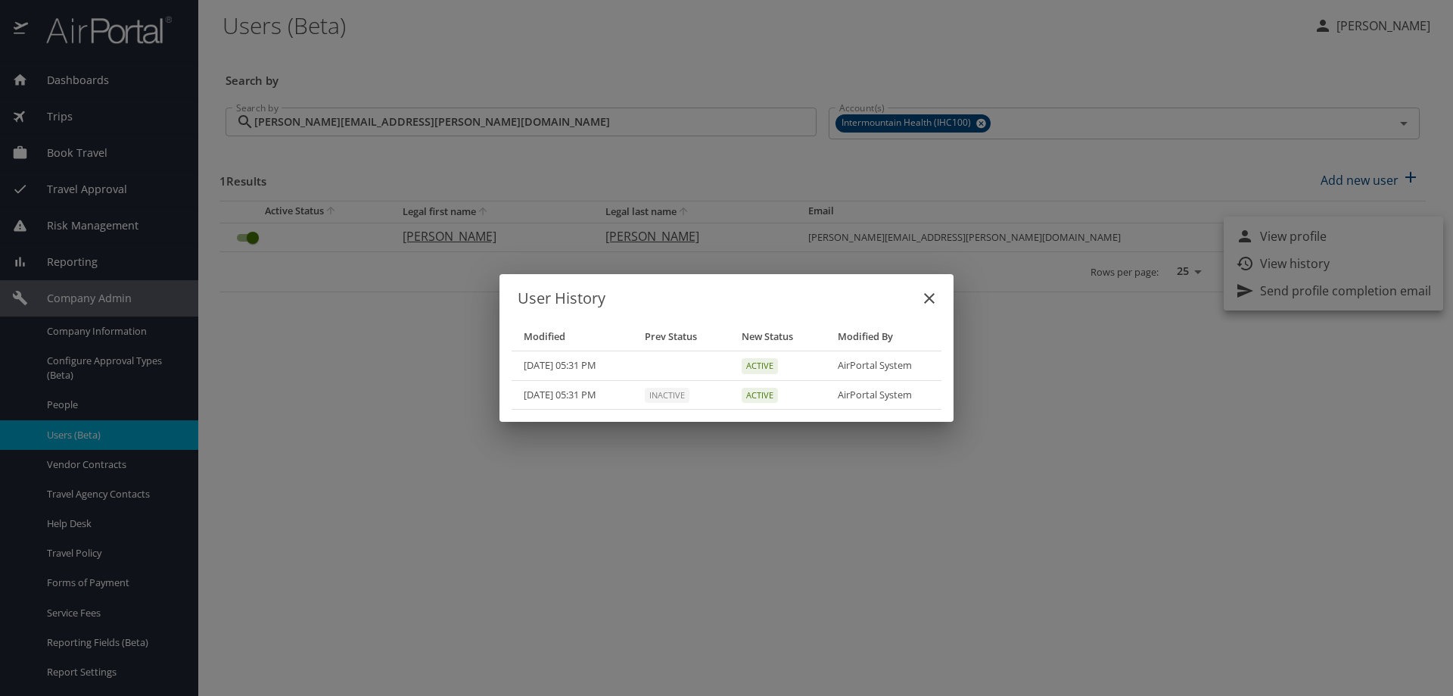
click at [929, 300] on icon "close" at bounding box center [929, 298] width 18 height 18
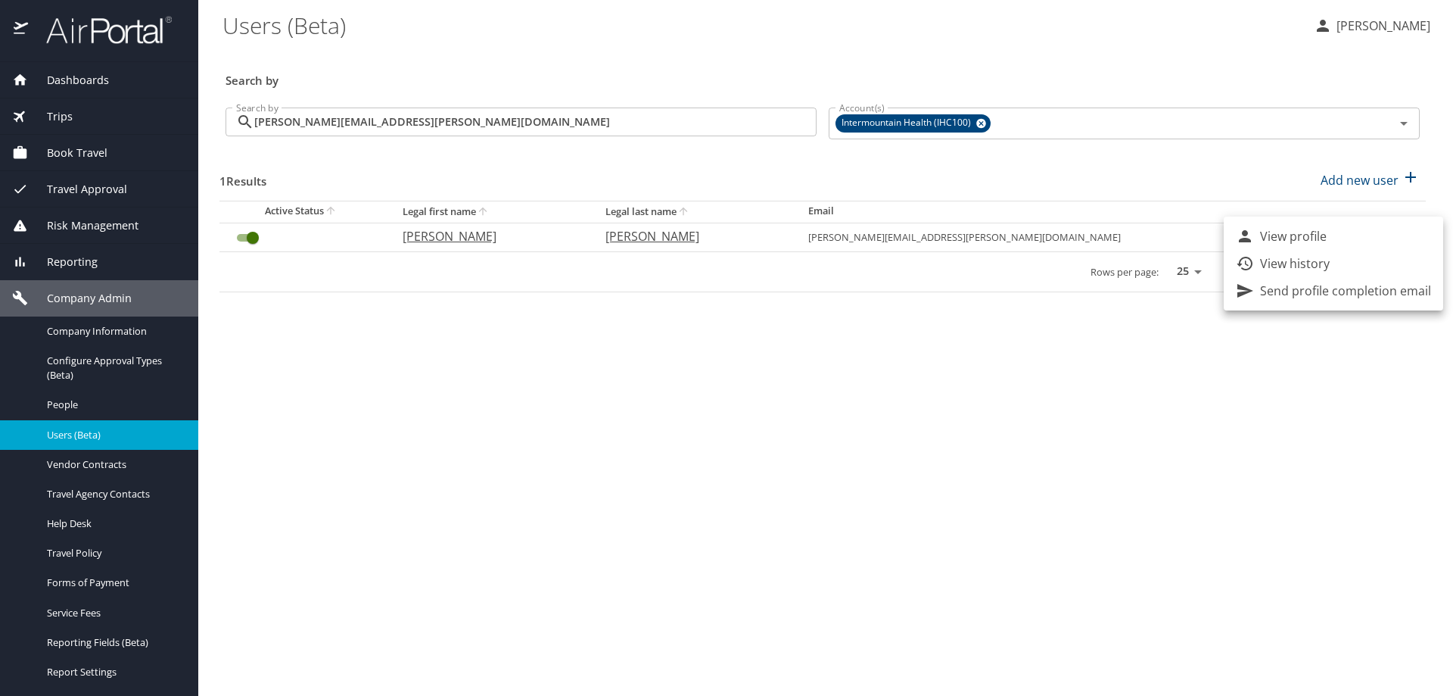
click at [119, 325] on div at bounding box center [726, 348] width 1453 height 696
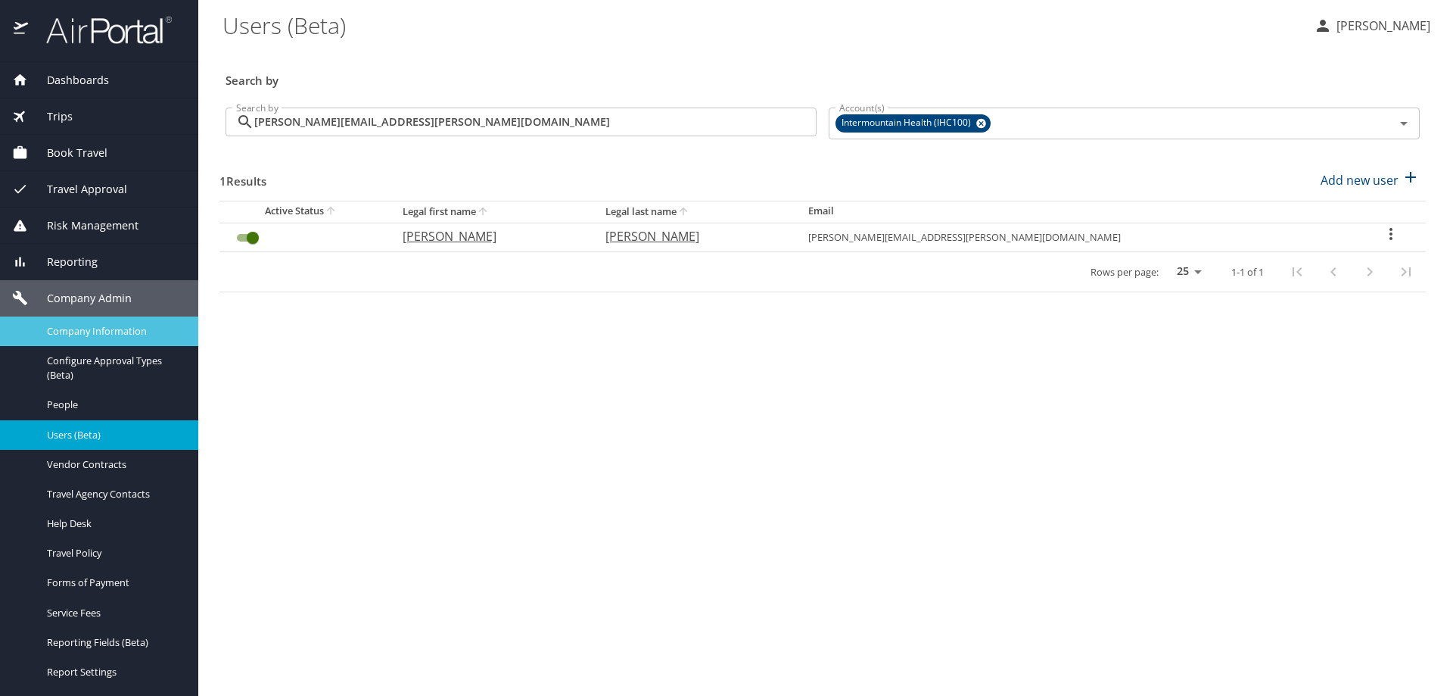
click at [109, 332] on span "Company Information" at bounding box center [113, 331] width 133 height 14
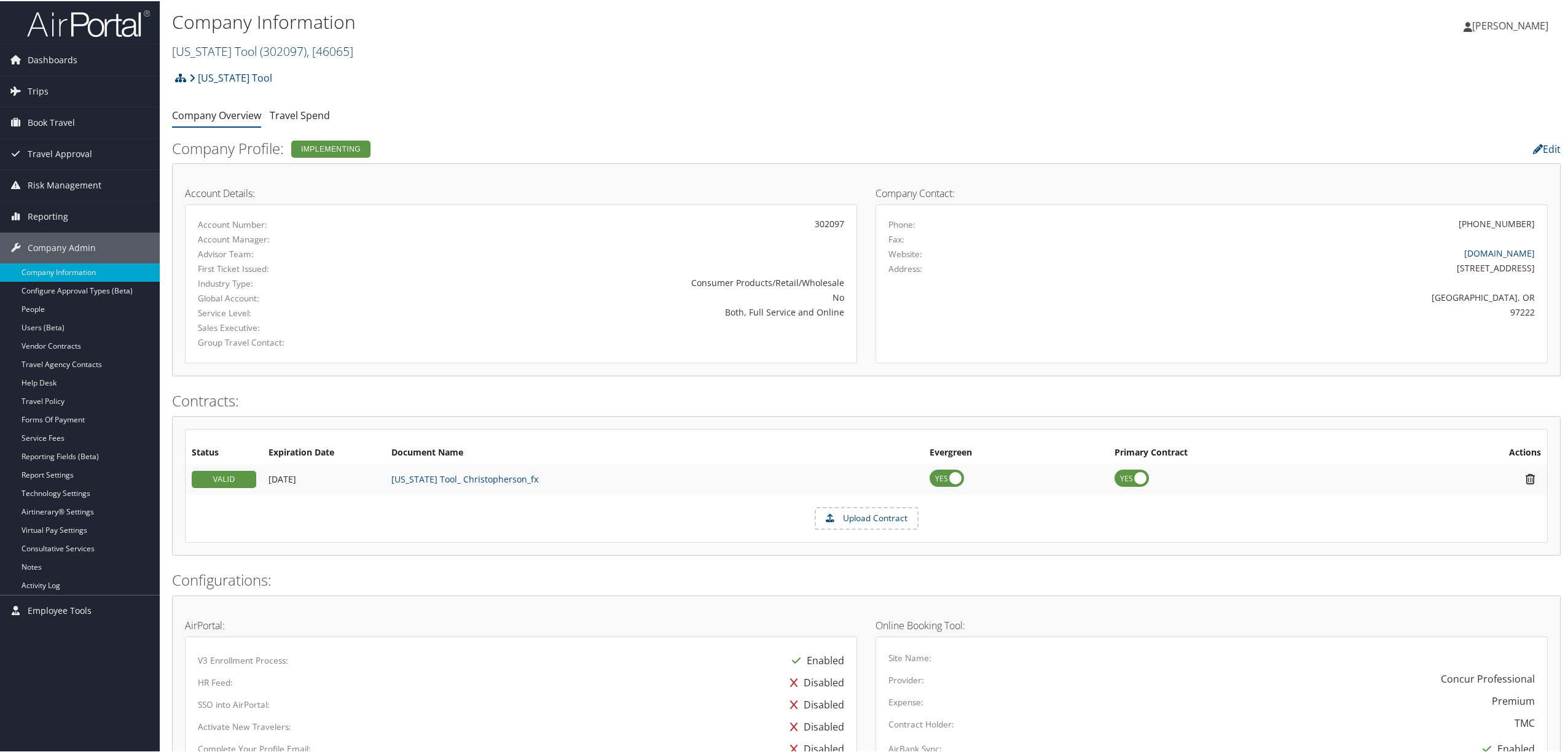
click at [261, 52] on span "( 302097 )" at bounding box center [283, 49] width 47 height 16
click at [230, 161] on link "NCSL Higher Education, [4015]" at bounding box center [253, 157] width 162 height 21
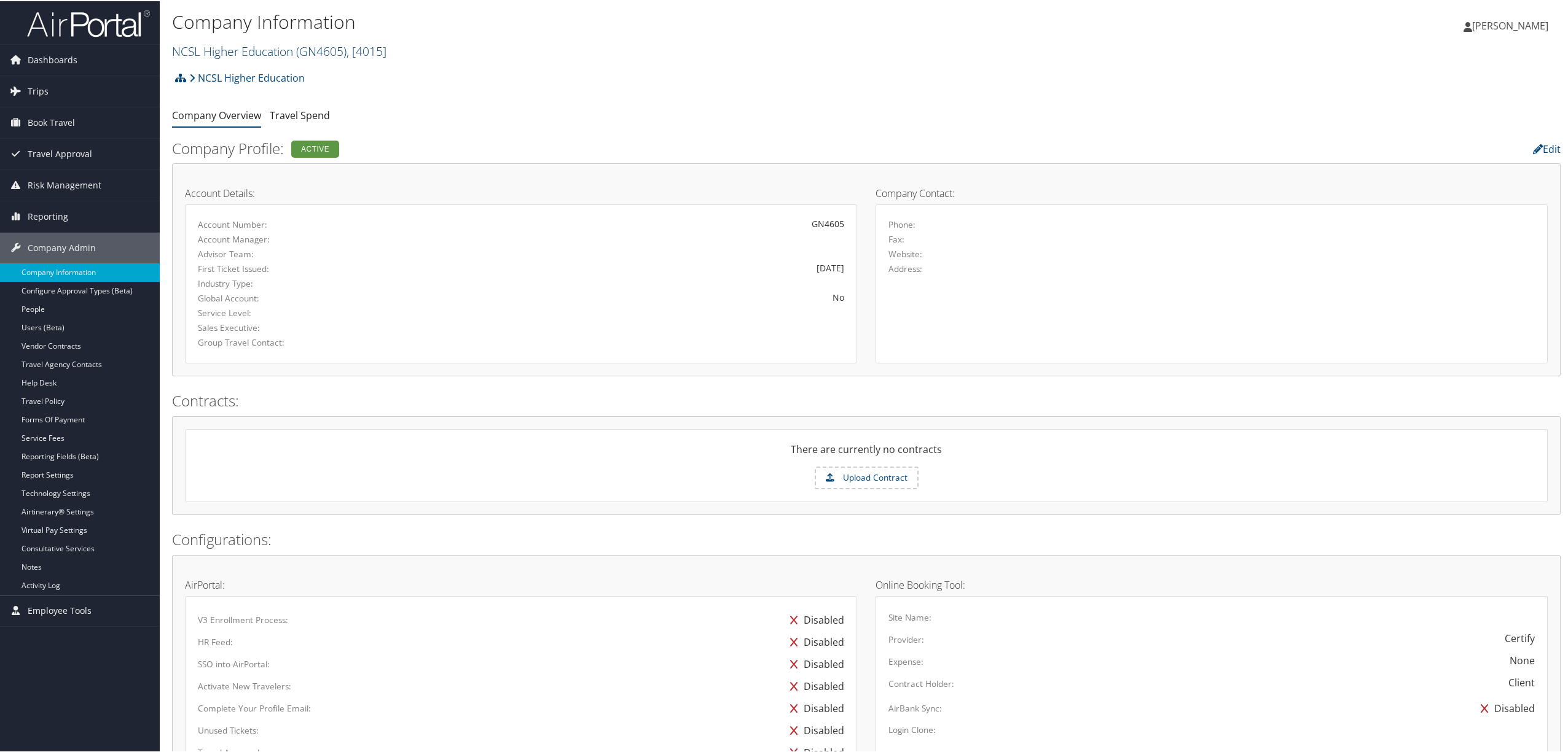
click at [327, 49] on span "( GN4605 )" at bounding box center [321, 49] width 50 height 16
click at [246, 177] on link "NCSL, [13937]" at bounding box center [253, 178] width 162 height 21
click at [330, 44] on span ", [ 13937 ]" at bounding box center [311, 49] width 47 height 16
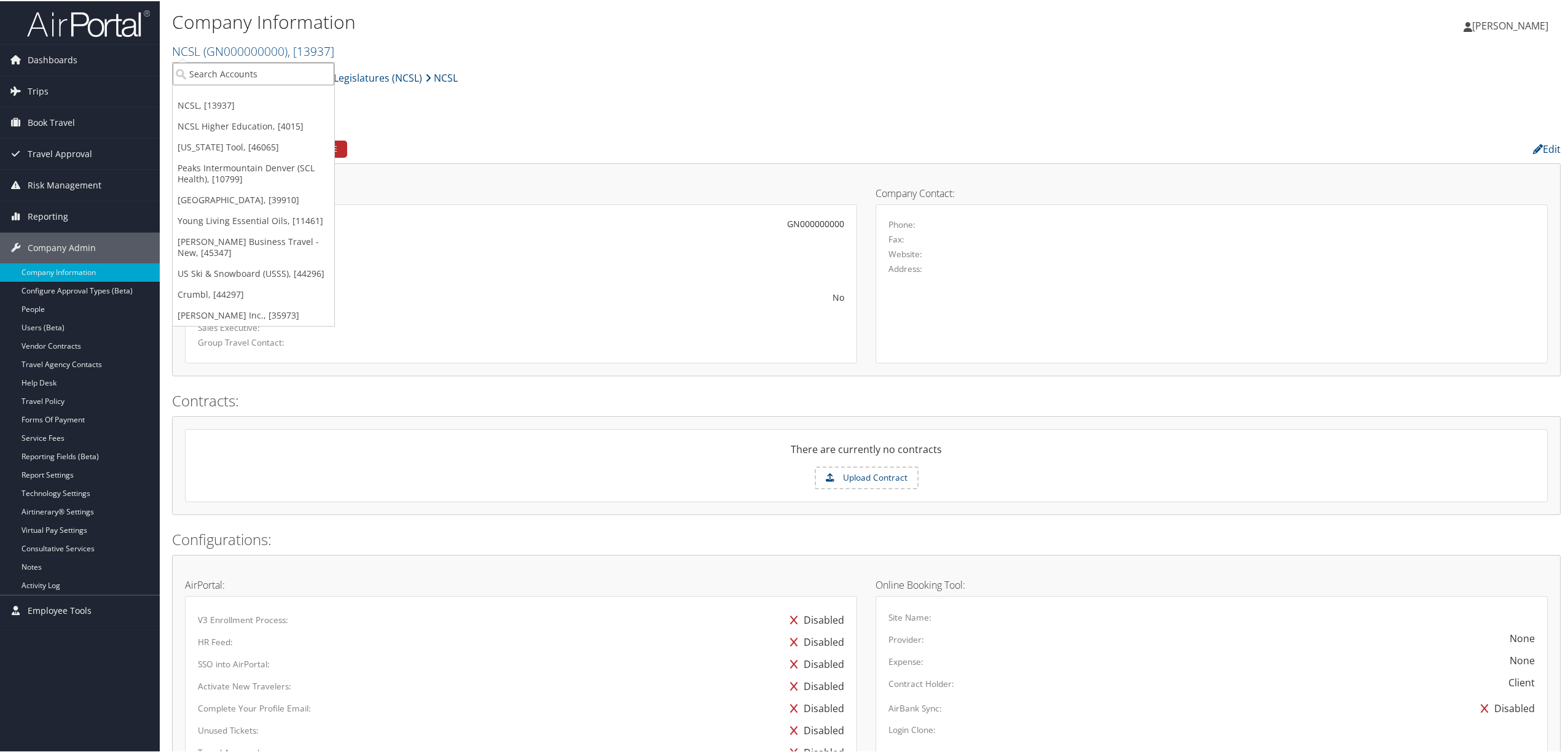
click at [310, 71] on input "search" at bounding box center [253, 73] width 162 height 23
type input "ncsl"
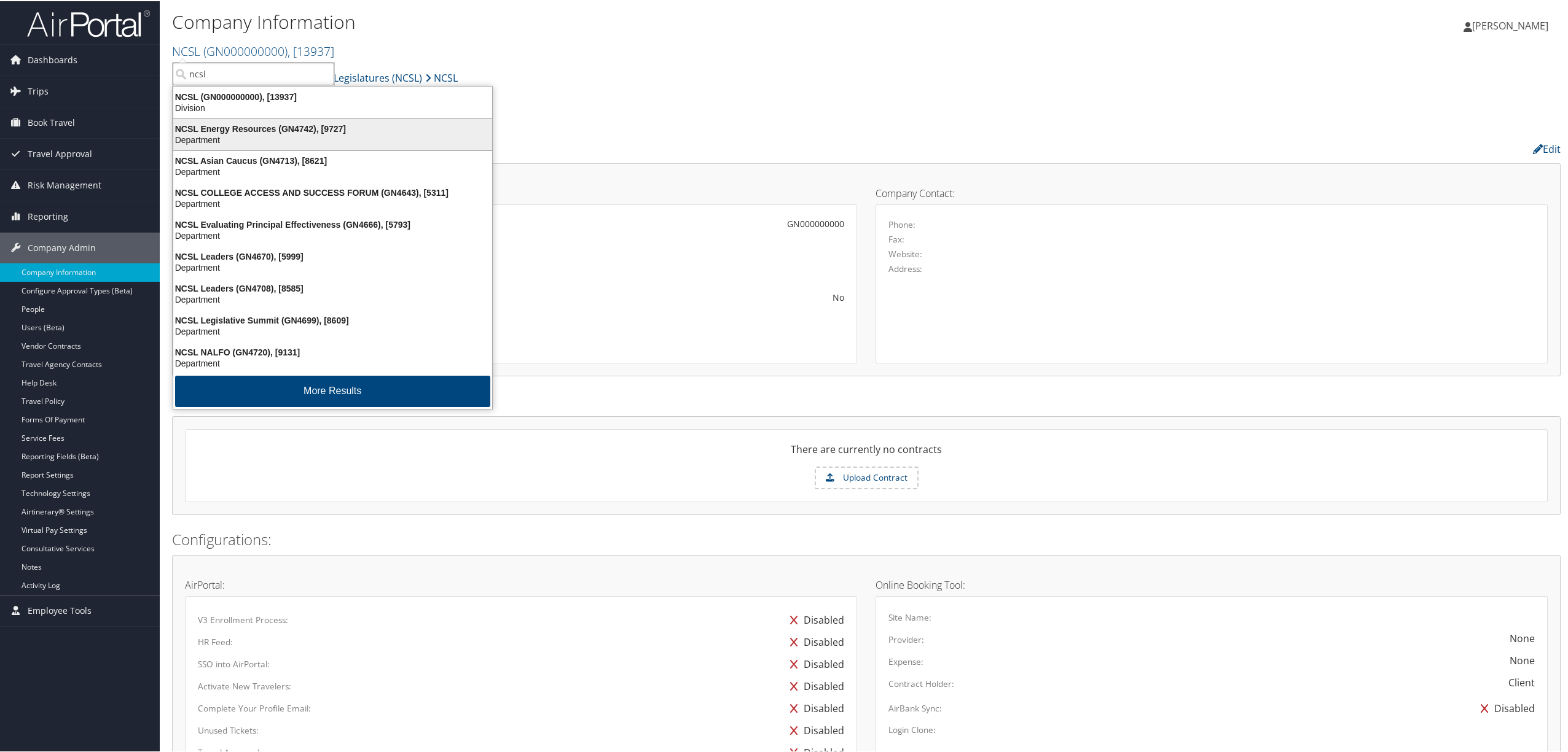
click at [367, 127] on div "NCSL Energy Resources (GN4742), [9727]" at bounding box center [332, 128] width 334 height 11
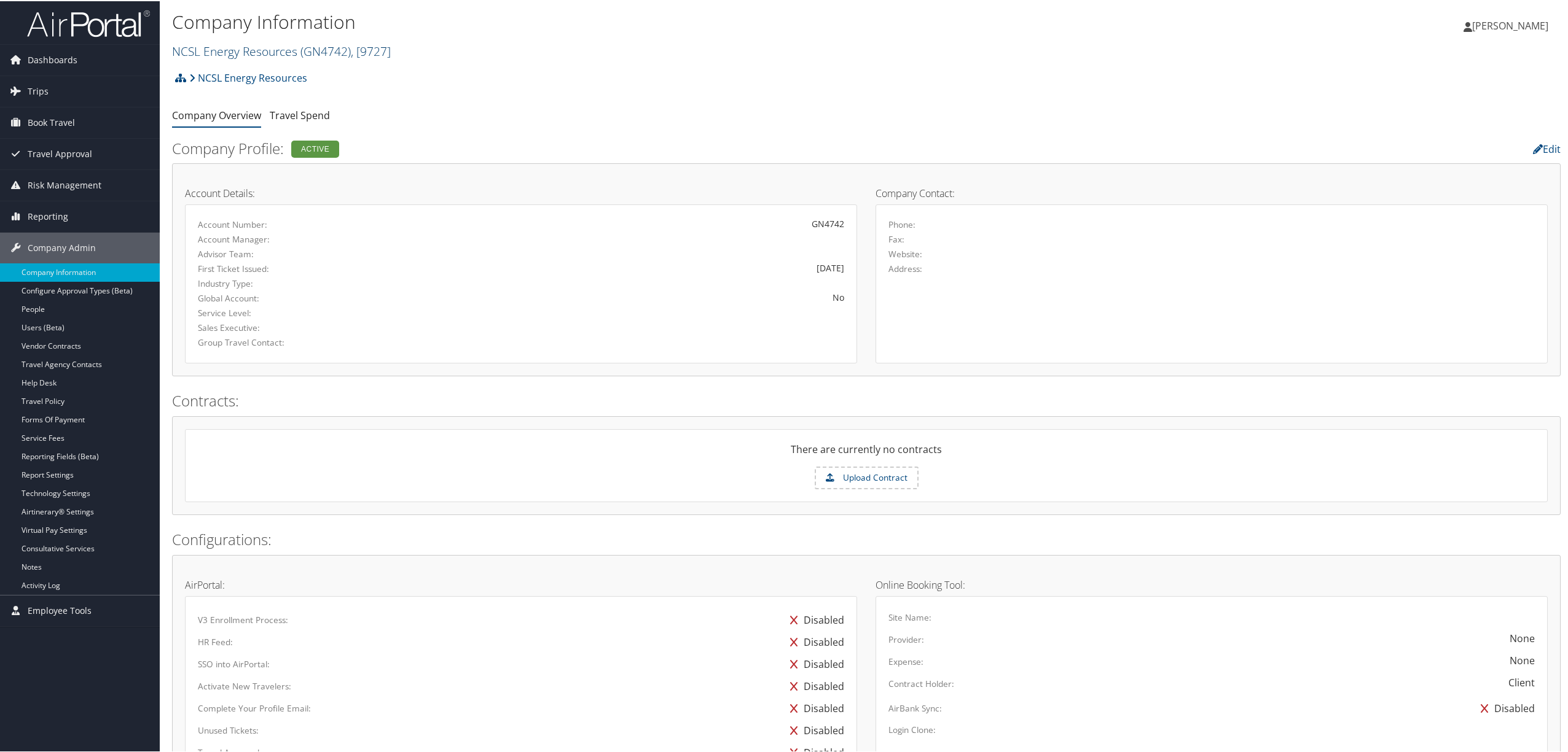
click at [295, 45] on link "NCSL Energy Resources ( GN4742 ) , [ 9727 ]" at bounding box center [281, 49] width 218 height 16
click at [263, 76] on input "search" at bounding box center [253, 73] width 162 height 23
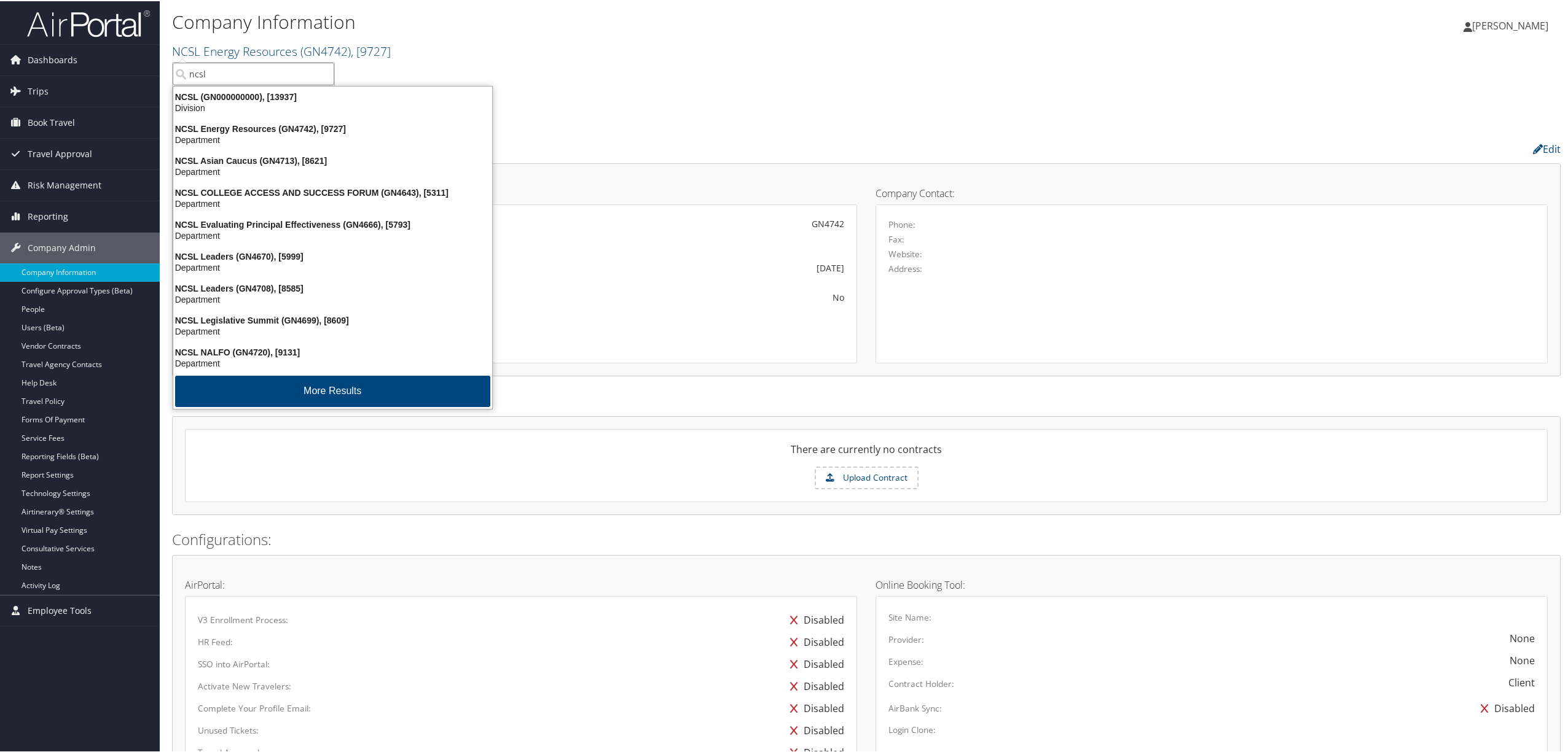
scroll to position [2, 0]
type input "ncsl"
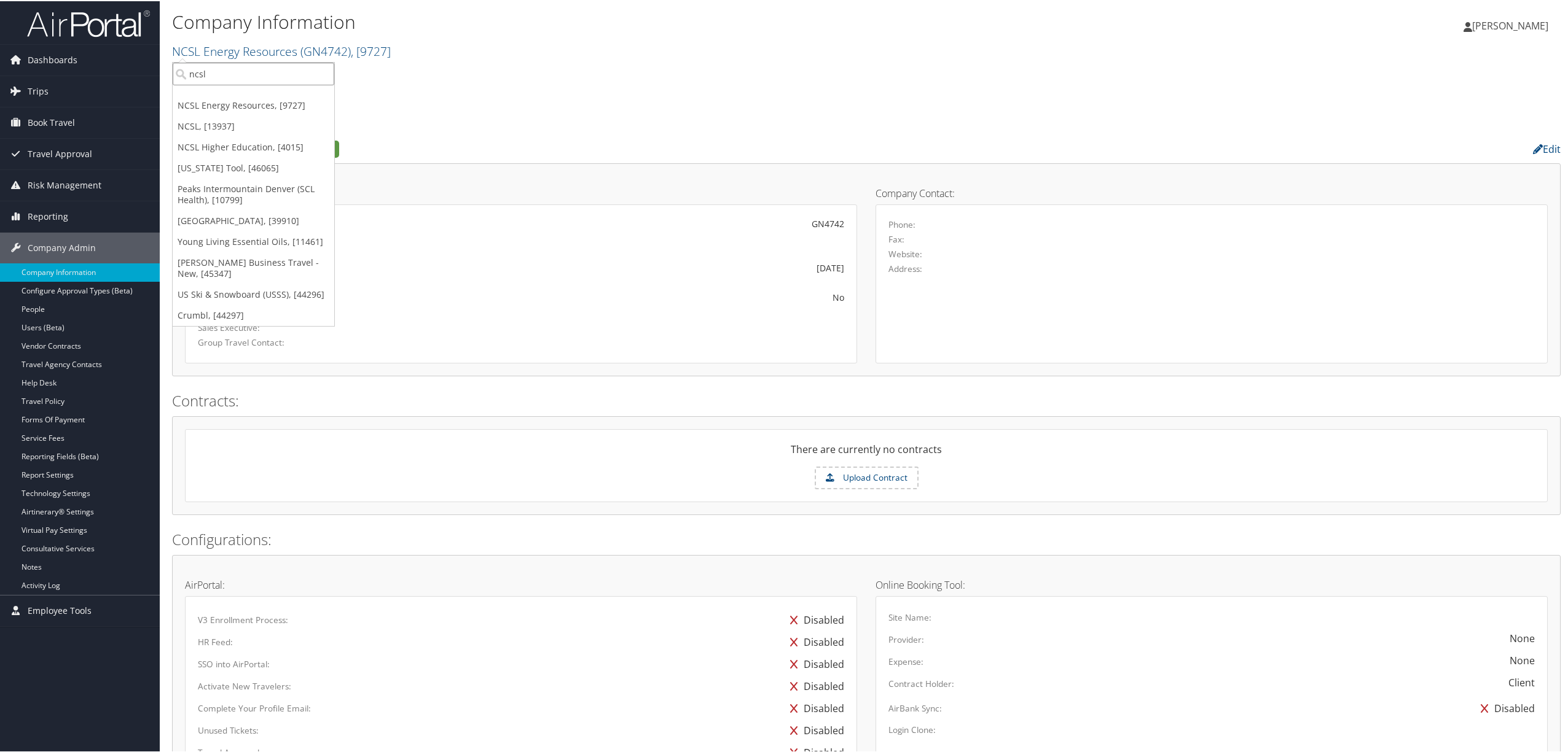
drag, startPoint x: 246, startPoint y: 74, endPoint x: 178, endPoint y: 70, distance: 68.1
click at [178, 70] on input "ncsl" at bounding box center [253, 73] width 162 height 23
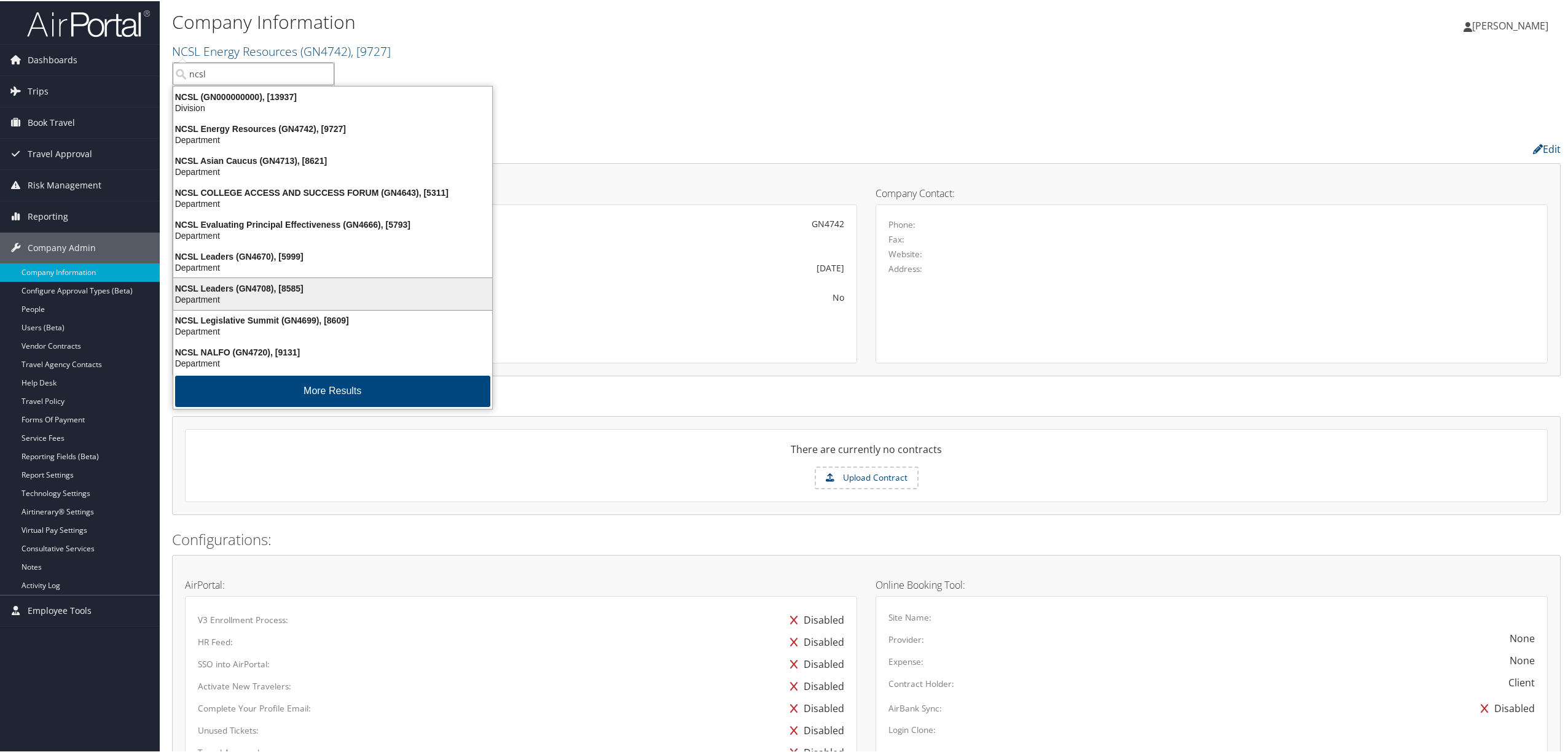
scroll to position [3, 0]
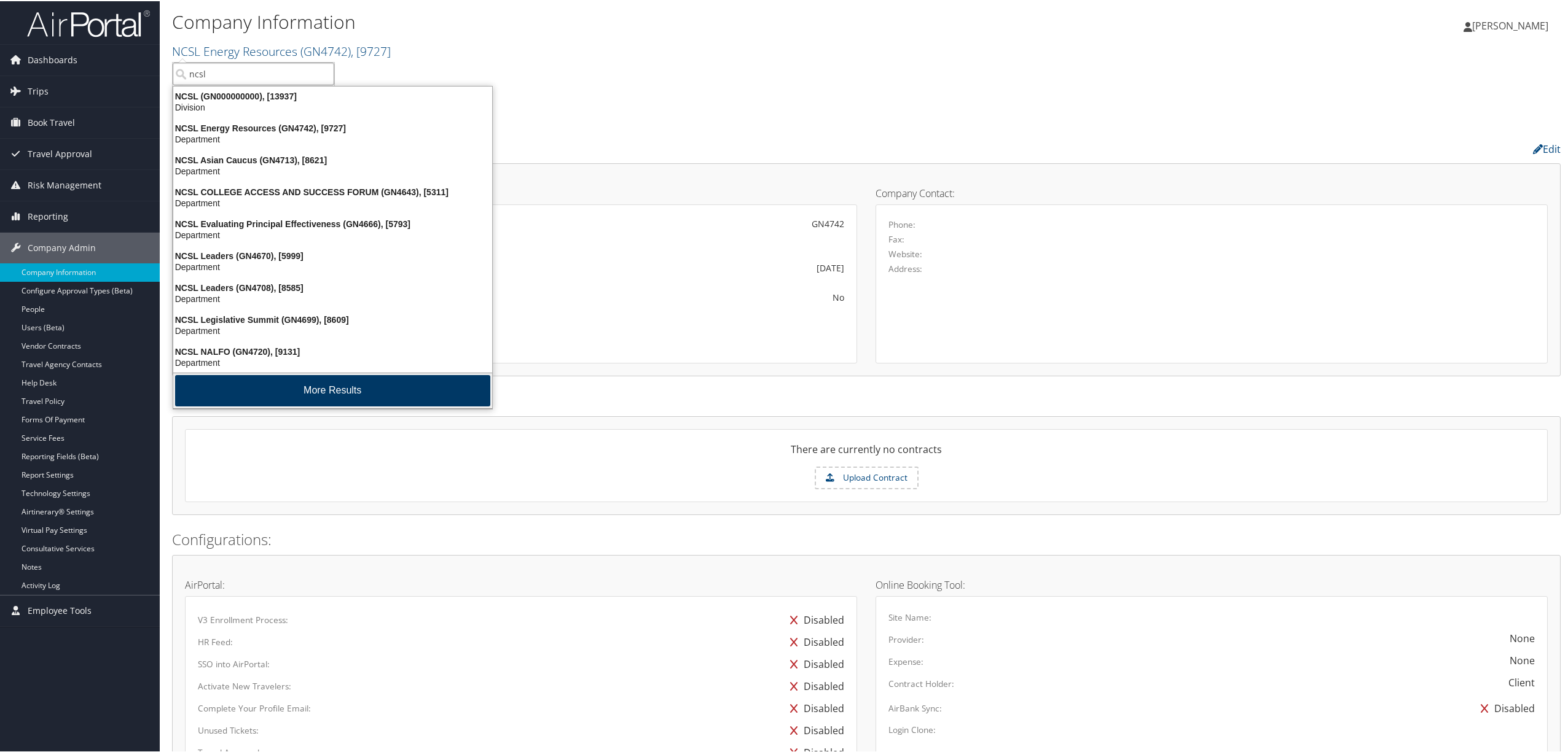
click at [316, 391] on button "More Results" at bounding box center [333, 389] width 315 height 32
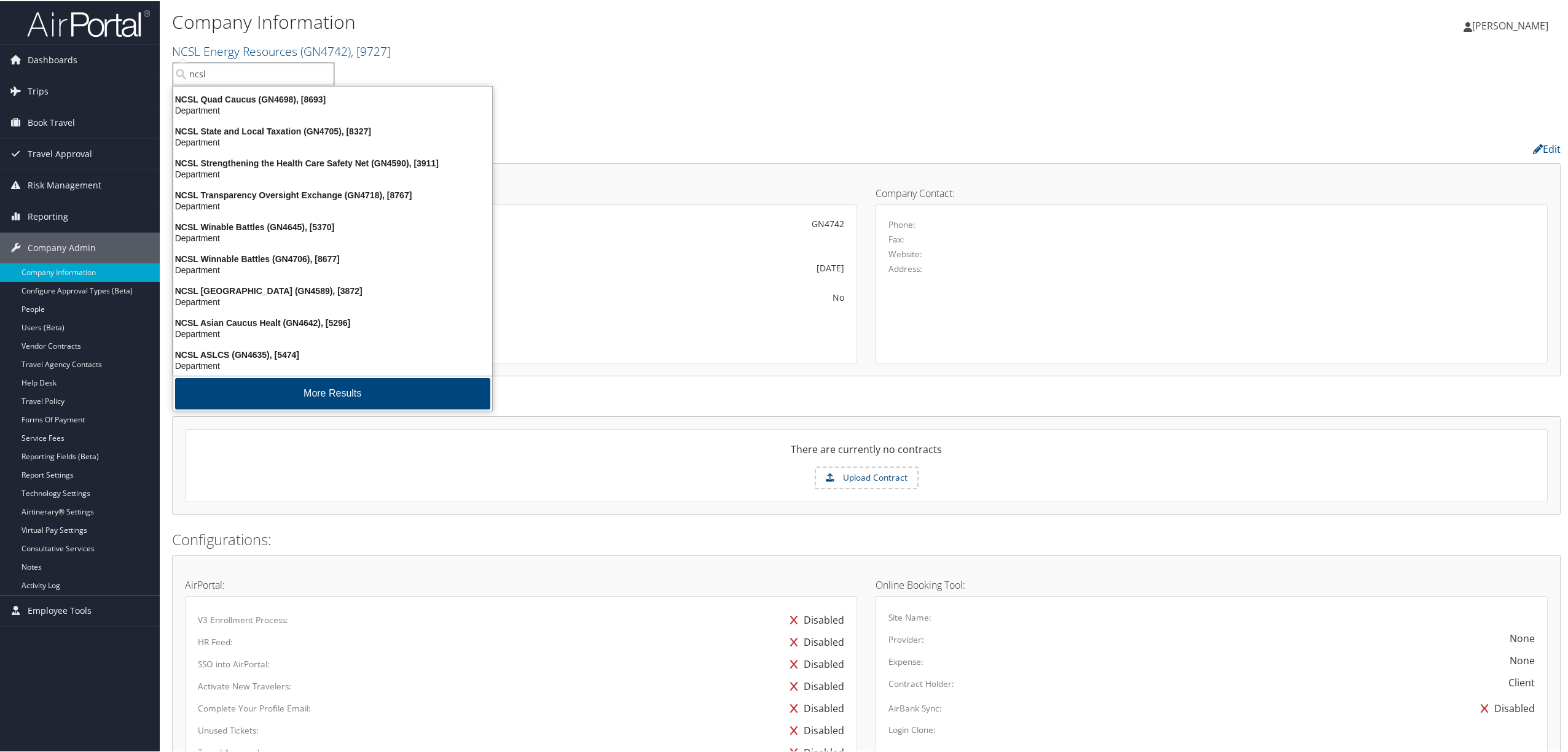
scroll to position [289, 0]
click at [315, 392] on button "More Results" at bounding box center [333, 391] width 315 height 32
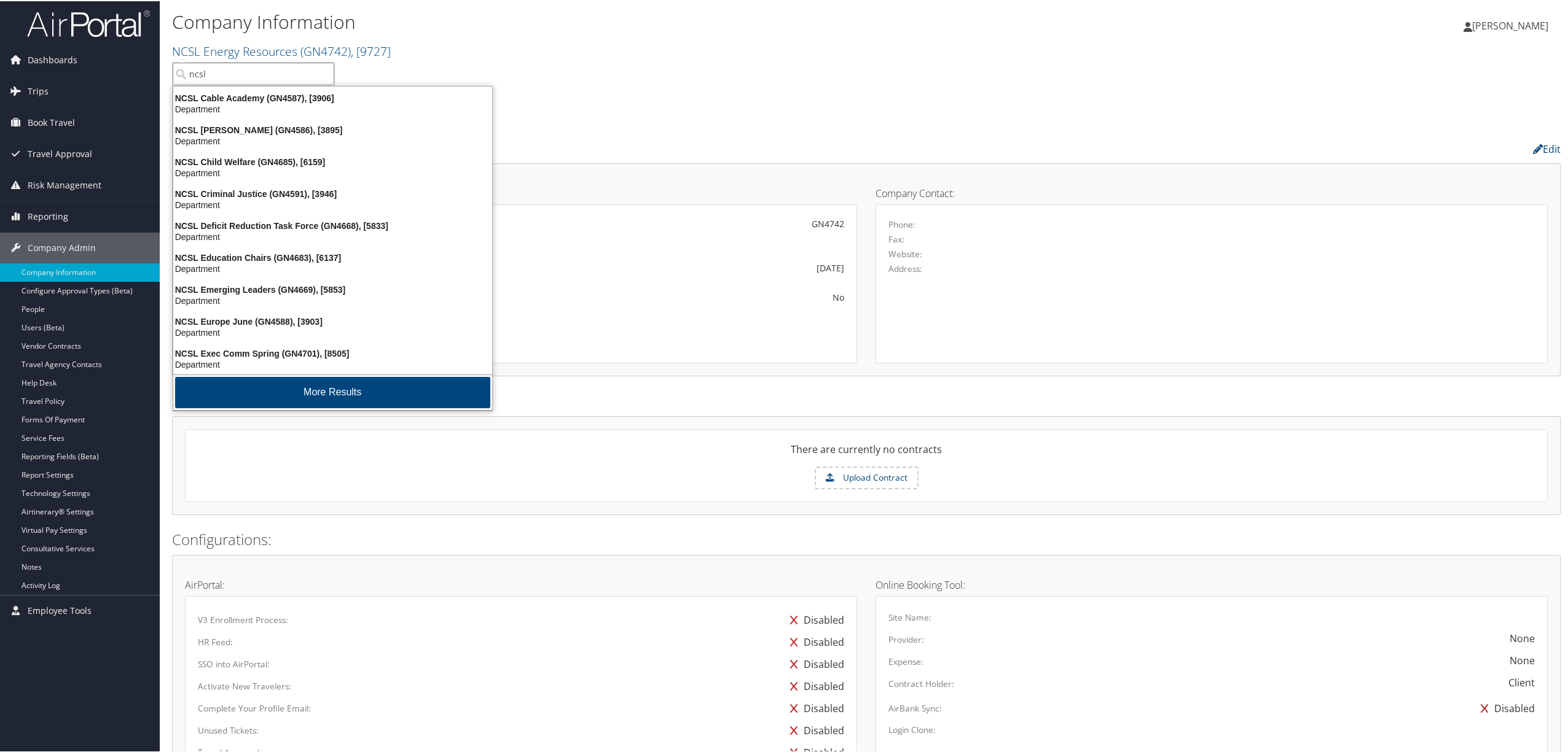
scroll to position [578, 0]
click at [315, 392] on button "More Results" at bounding box center [333, 391] width 315 height 32
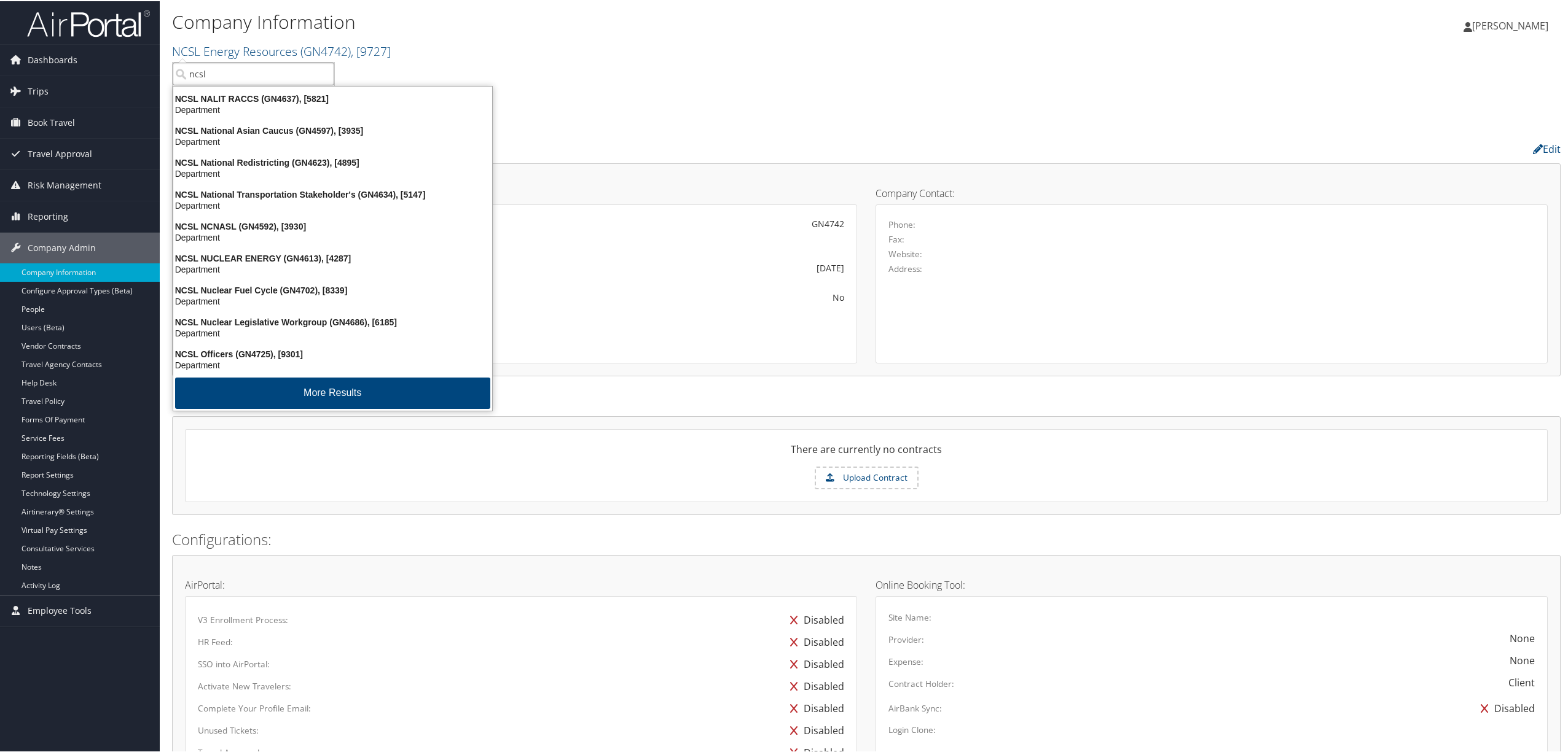
type input "ncsl"
click at [704, 100] on div "NCSL Energy Resources Account Structure NCSL Energy Resources (GN4742) ACTIVE C…" at bounding box center [866, 617] width 1389 height 1106
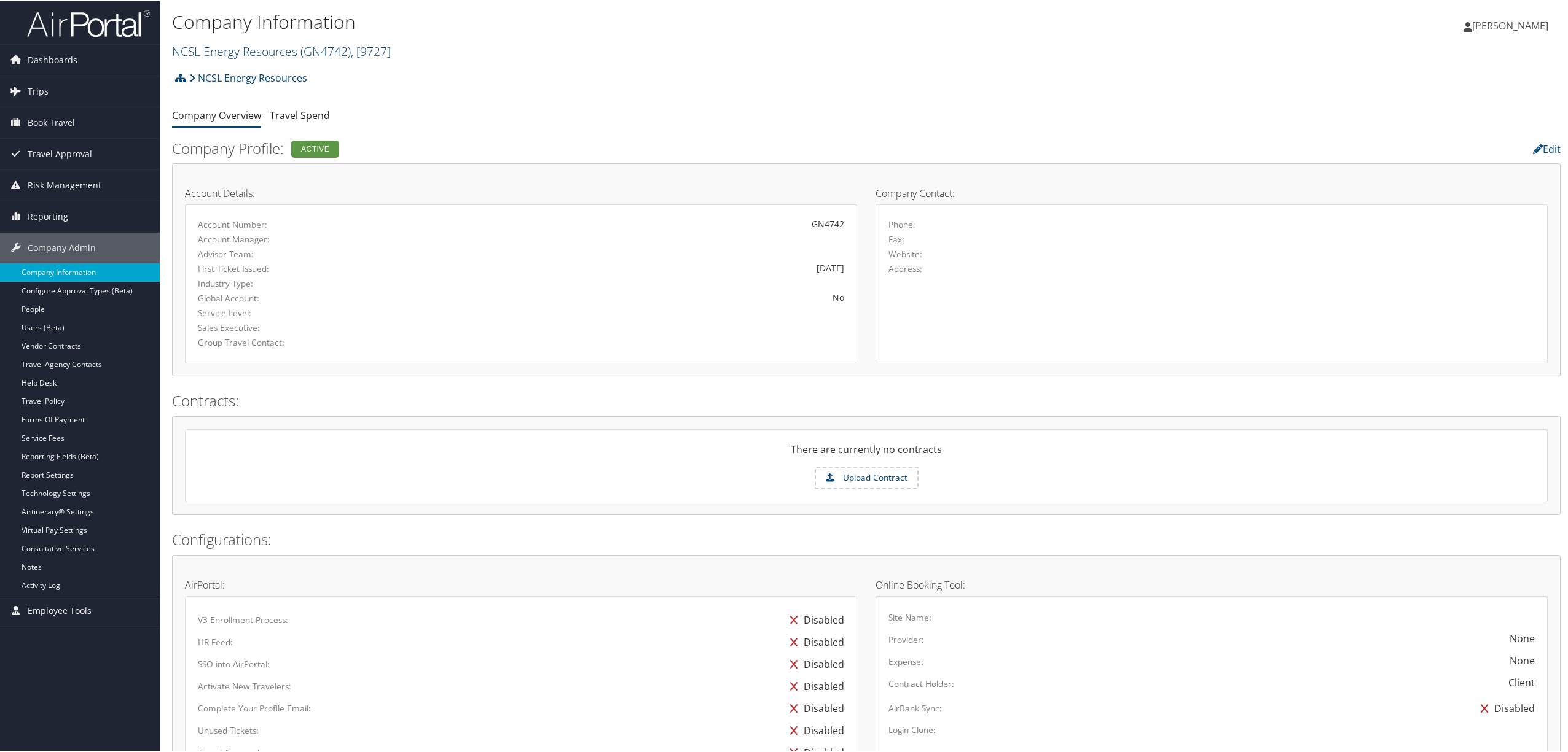
click at [225, 47] on link "NCSL Energy Resources ( GN4742 ) , [ 9727 ]" at bounding box center [281, 49] width 218 height 16
click at [231, 76] on input "ncsl" at bounding box center [253, 73] width 162 height 23
type input "crumbl"
click at [211, 110] on div "Account" at bounding box center [252, 107] width 174 height 11
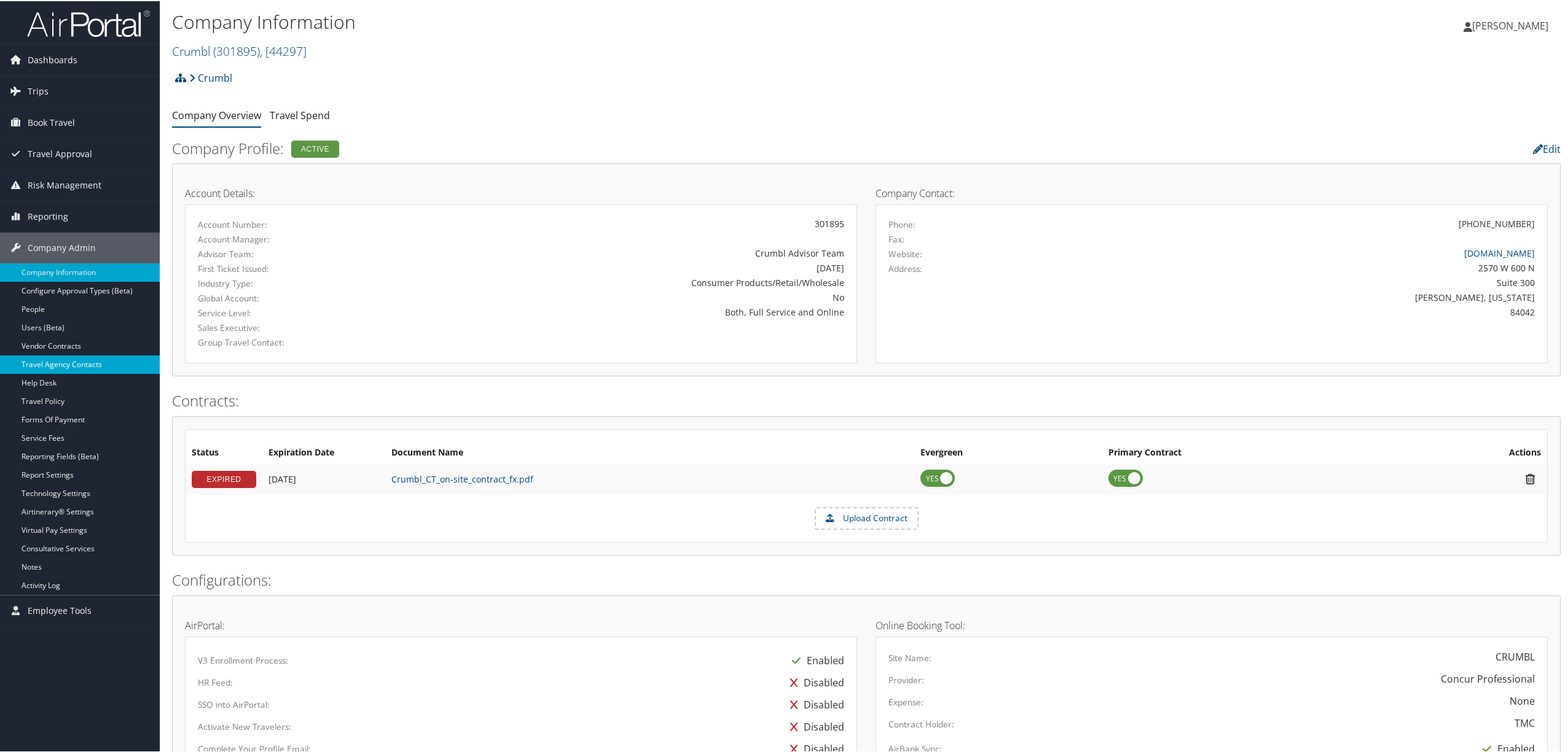
click at [55, 362] on link "Travel Agency Contacts" at bounding box center [80, 363] width 160 height 19
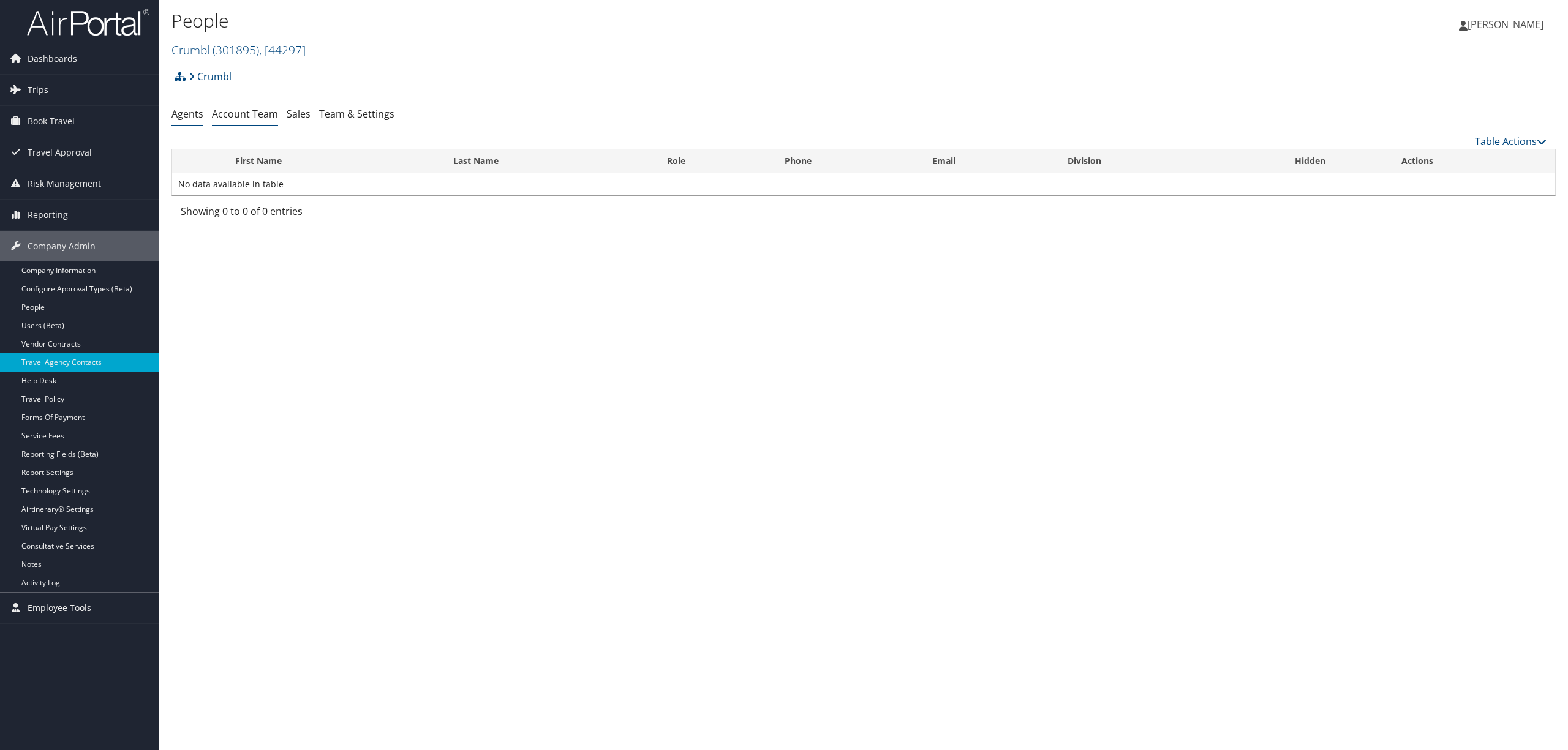
click at [221, 120] on link "Account Team" at bounding box center [245, 113] width 66 height 14
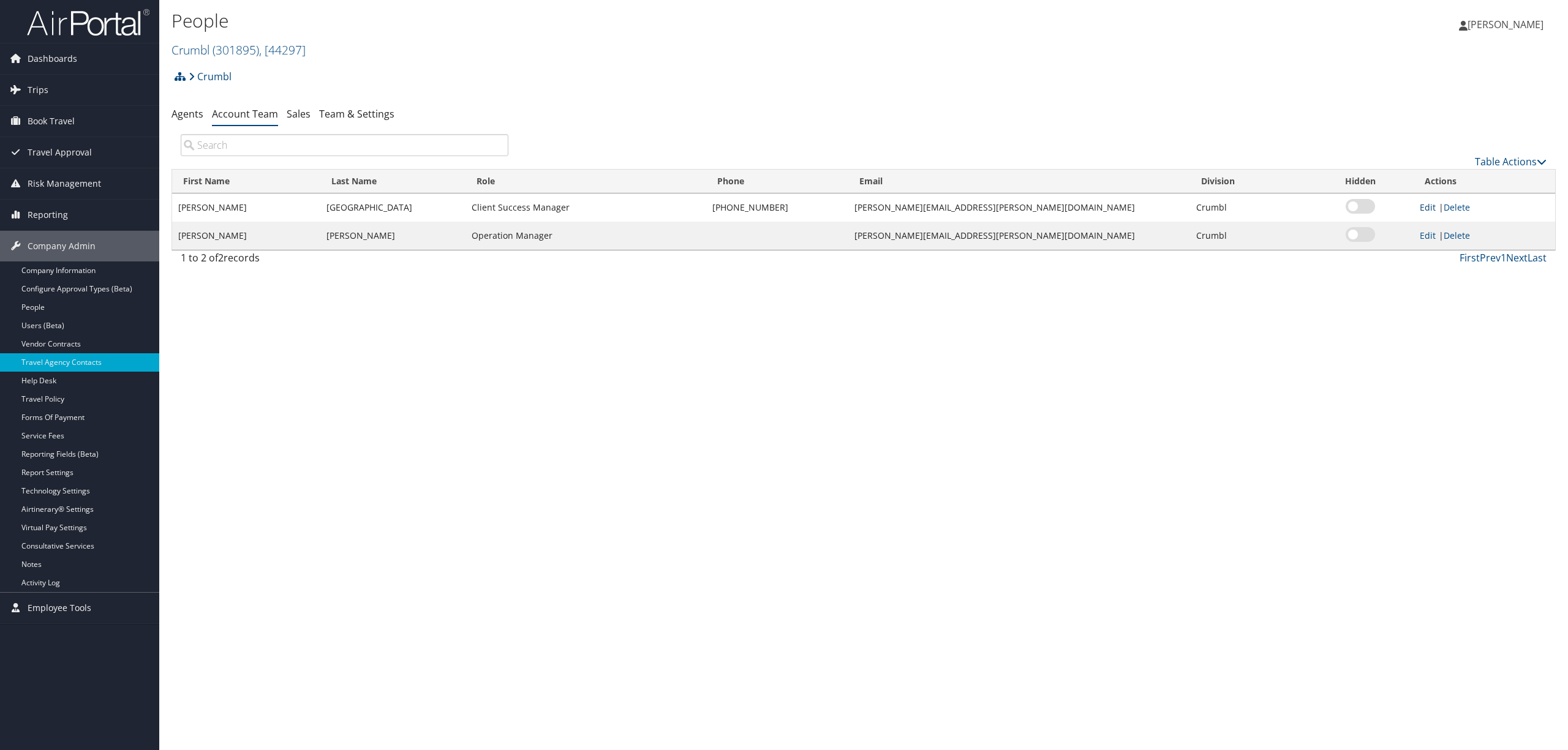
click at [1426, 208] on link "Edit" at bounding box center [1427, 207] width 16 height 11
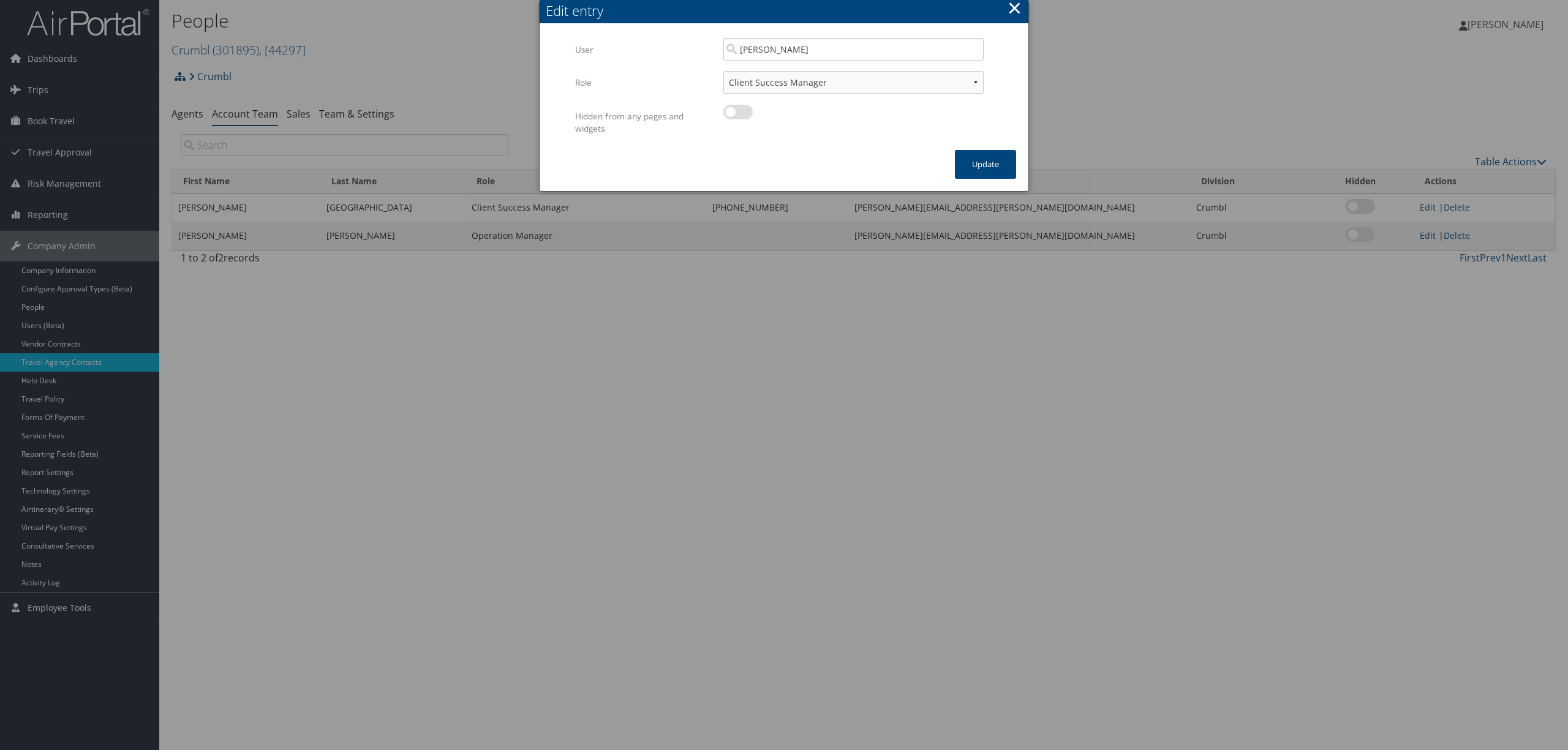
click at [693, 49] on div "User [PERSON_NAME] Multiple values The selected items contain different values …" at bounding box center [784, 54] width 417 height 33
click at [1011, 5] on button "×" at bounding box center [1014, 8] width 14 height 24
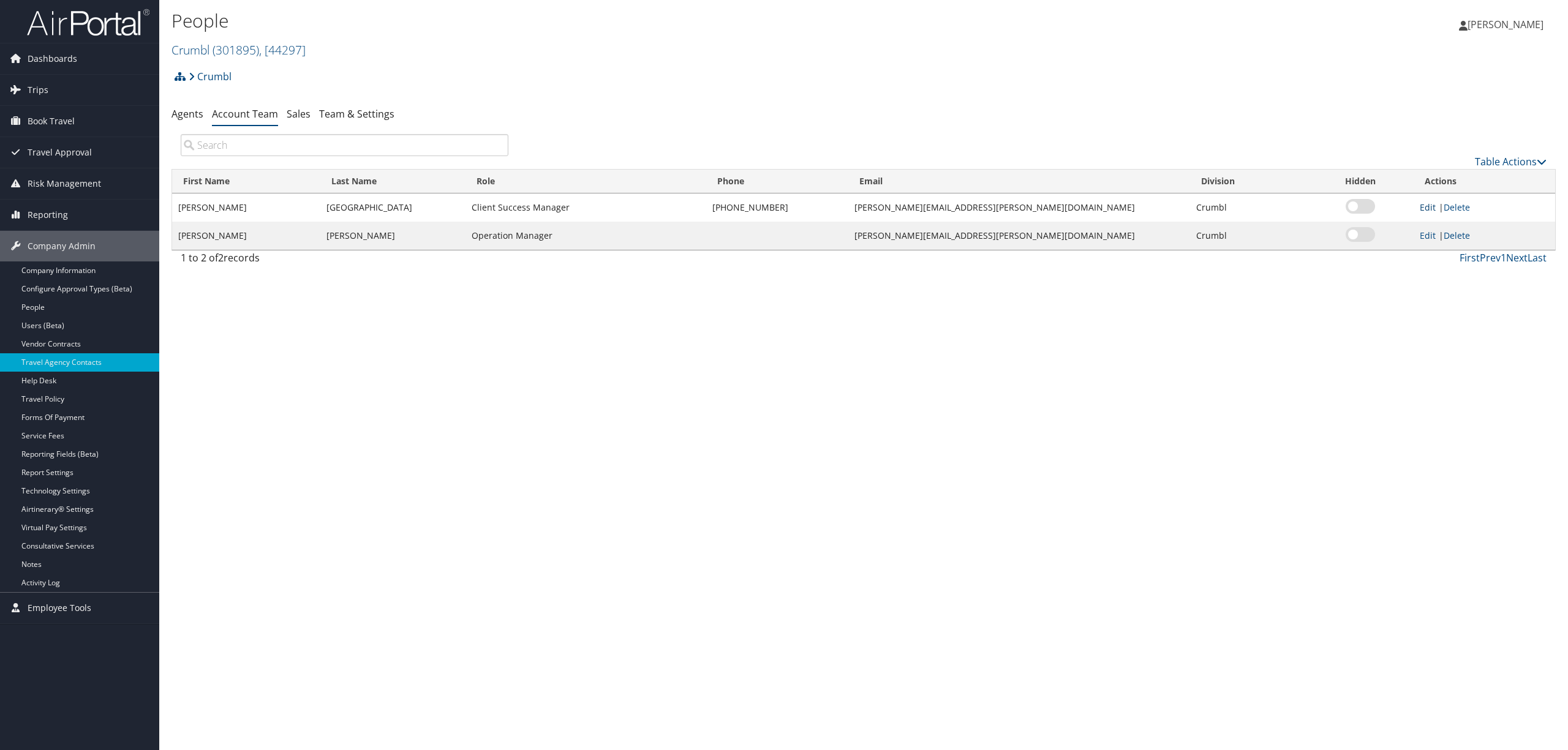
click at [1422, 207] on link "Edit" at bounding box center [1427, 207] width 16 height 11
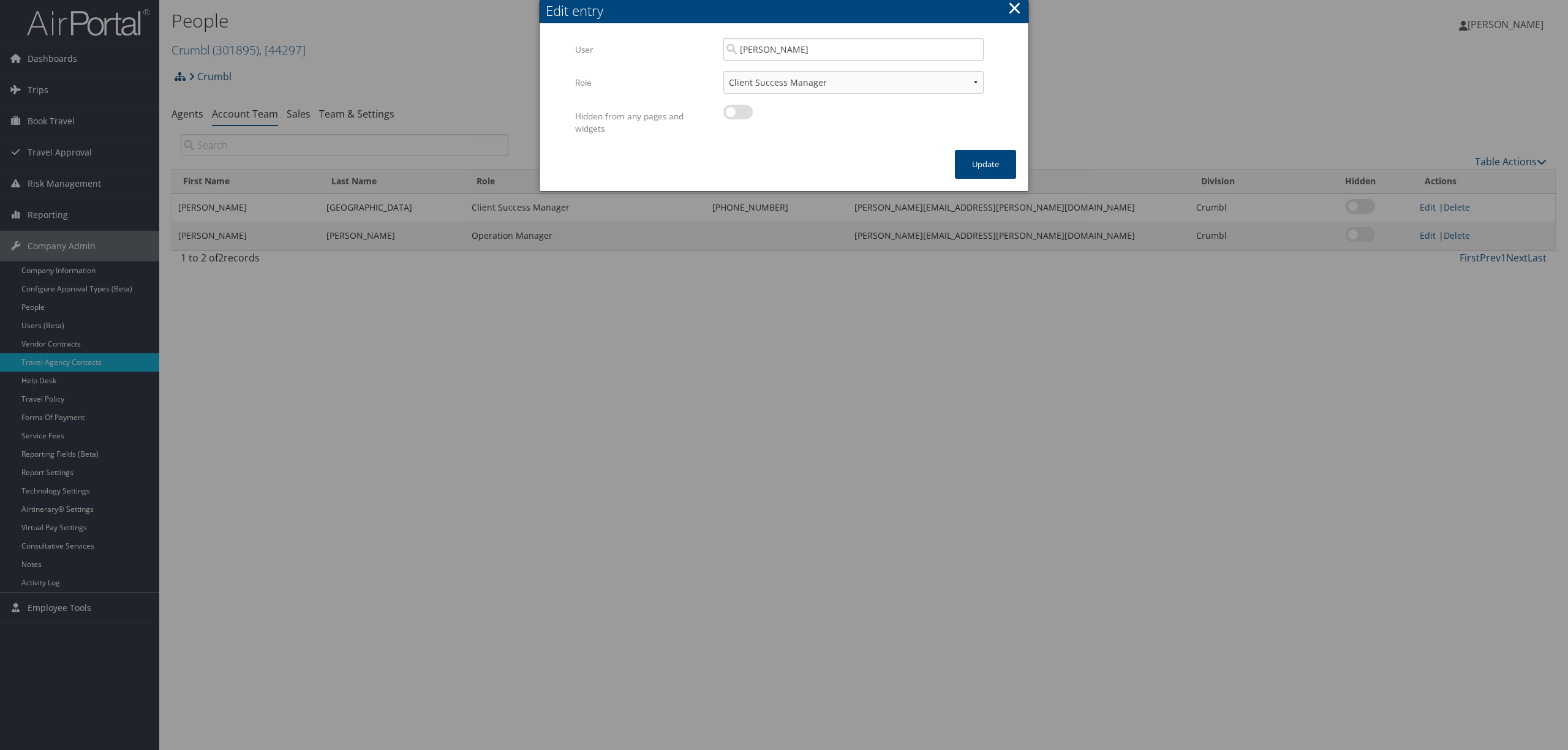
click at [1011, 7] on button "×" at bounding box center [1014, 8] width 14 height 24
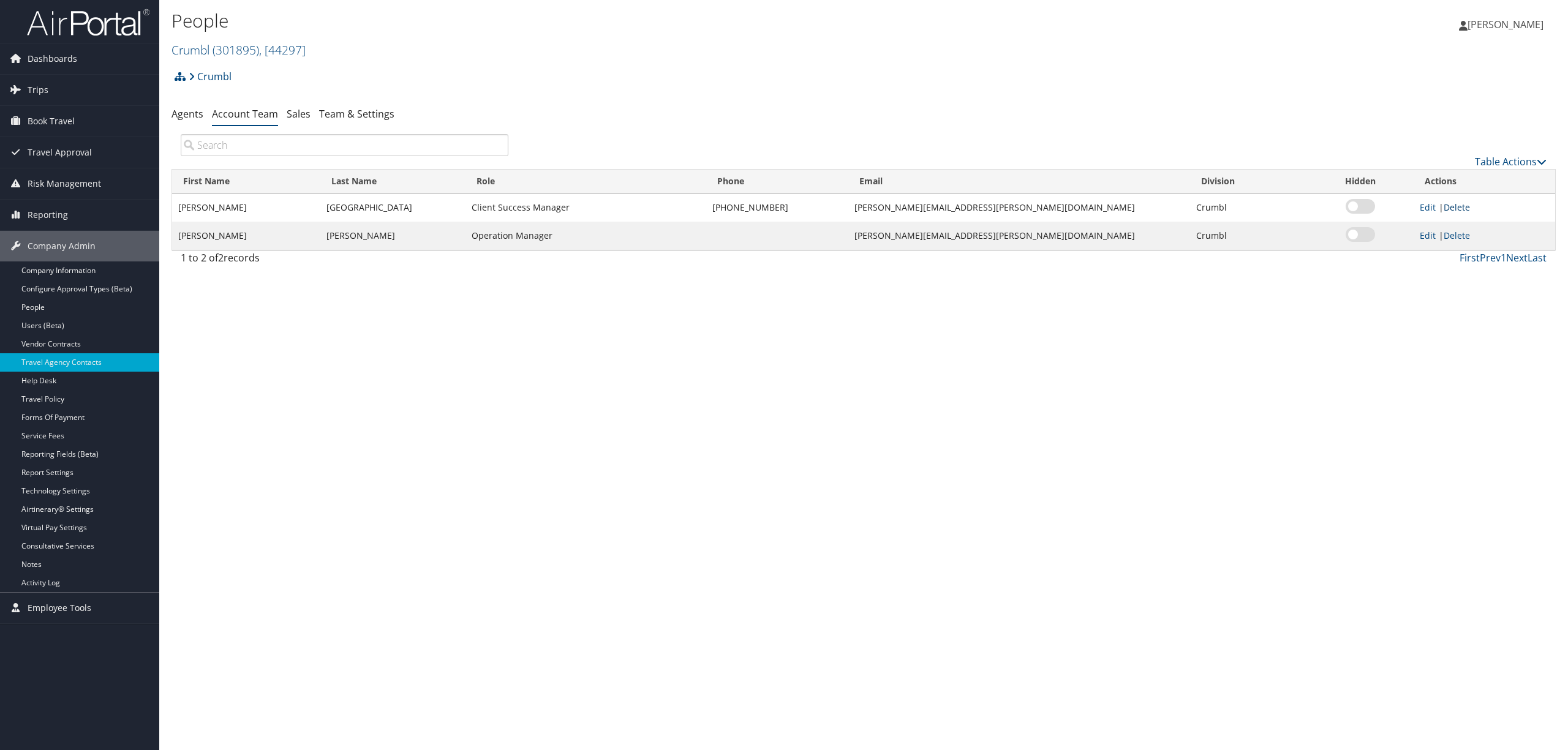
click at [1460, 204] on link "Delete" at bounding box center [1456, 207] width 27 height 11
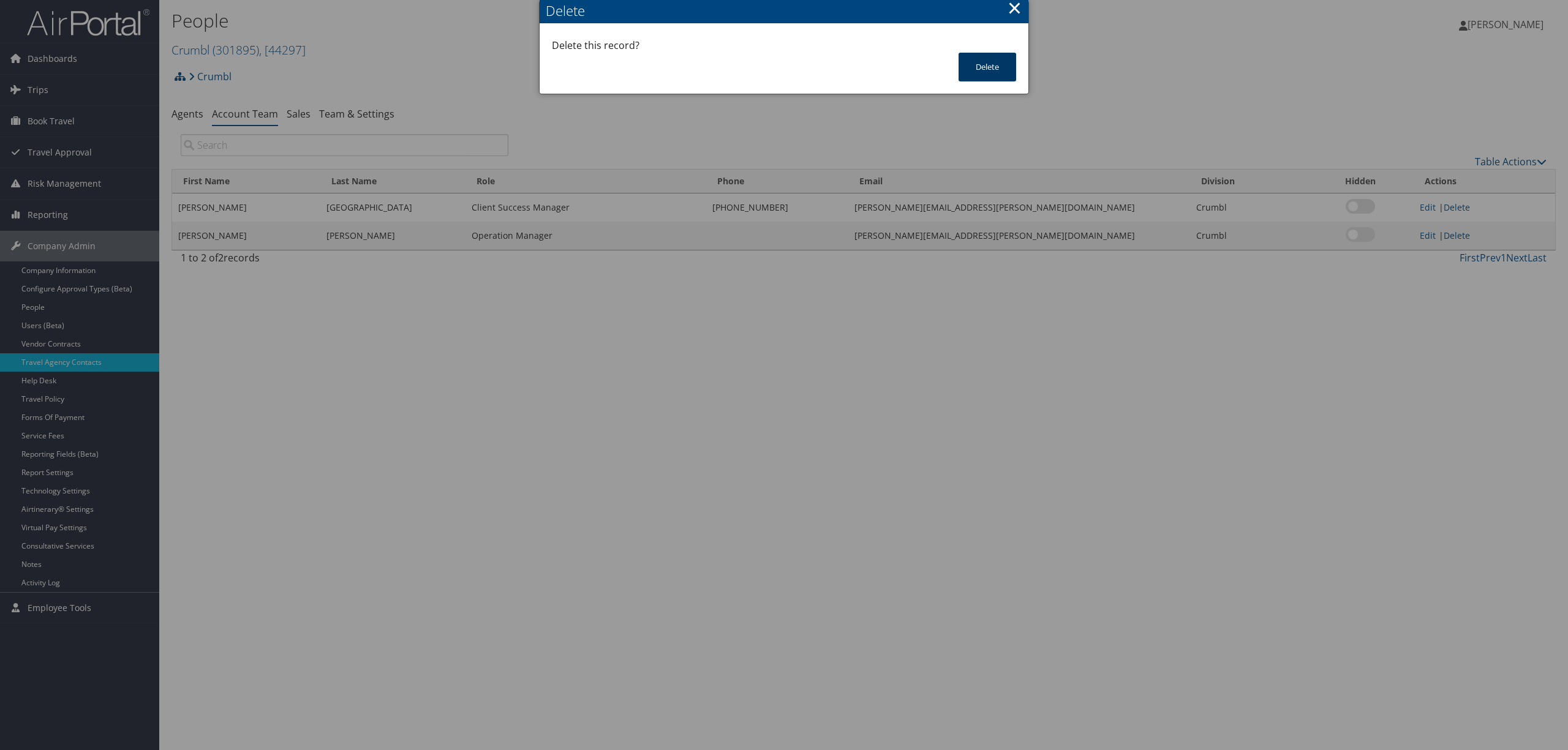
click at [984, 69] on button "Delete" at bounding box center [987, 67] width 57 height 29
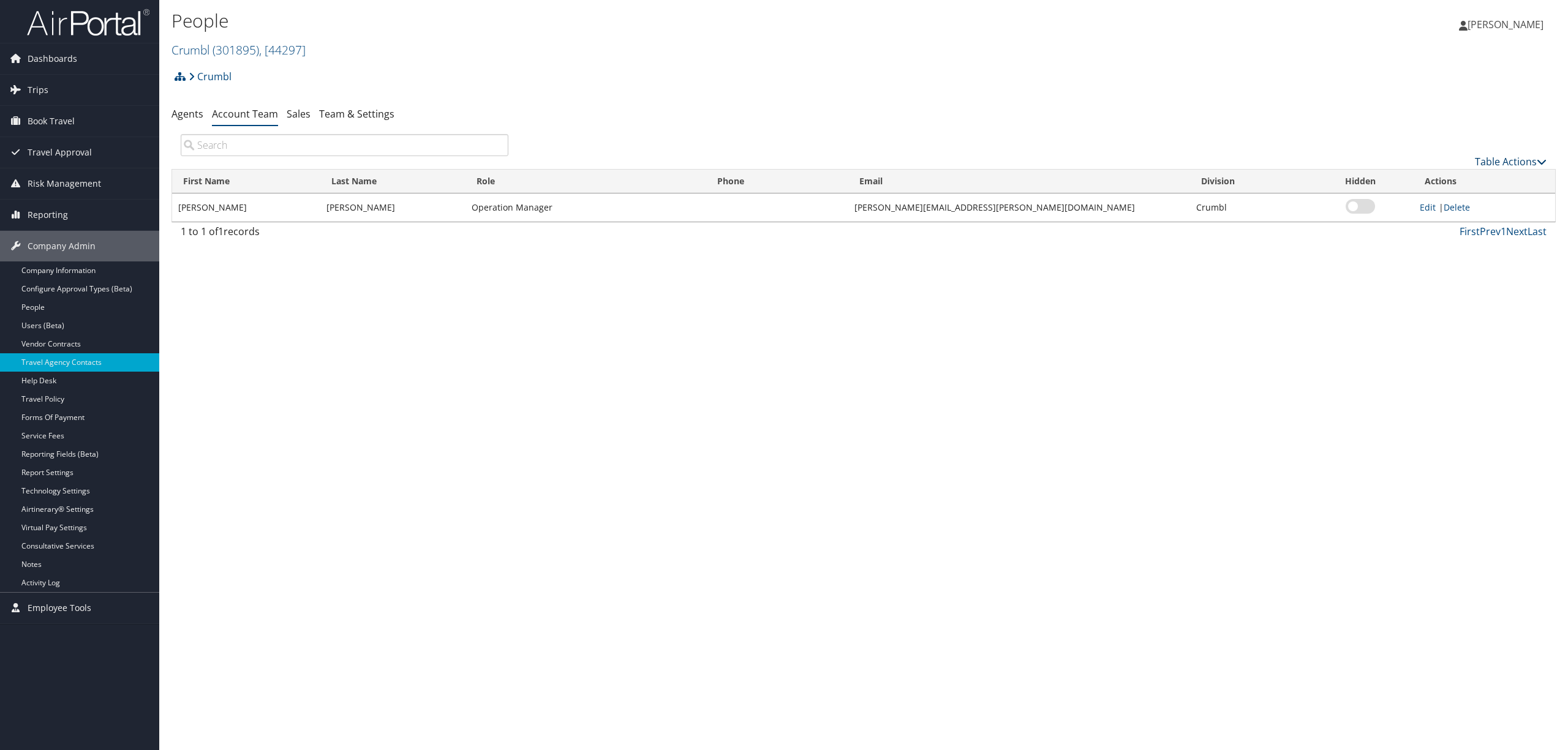
click at [1509, 159] on link "Table Actions" at bounding box center [1511, 161] width 72 height 14
click at [1473, 180] on link "Add Team Member" at bounding box center [1469, 181] width 161 height 21
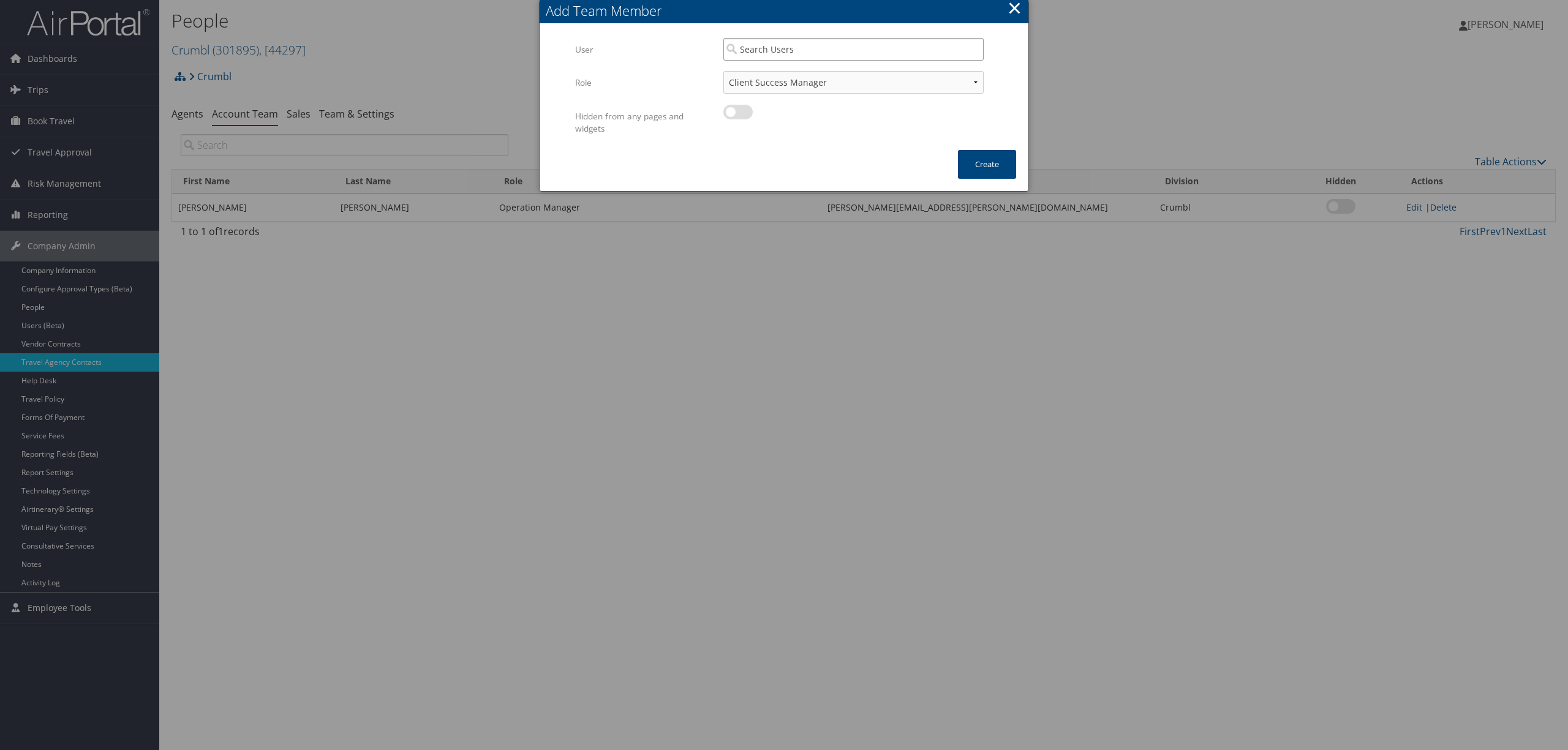
click at [787, 47] on input "search" at bounding box center [854, 49] width 261 height 23
type input "[PERSON_NAME]"
click at [816, 49] on input "[PERSON_NAME]" at bounding box center [854, 49] width 261 height 23
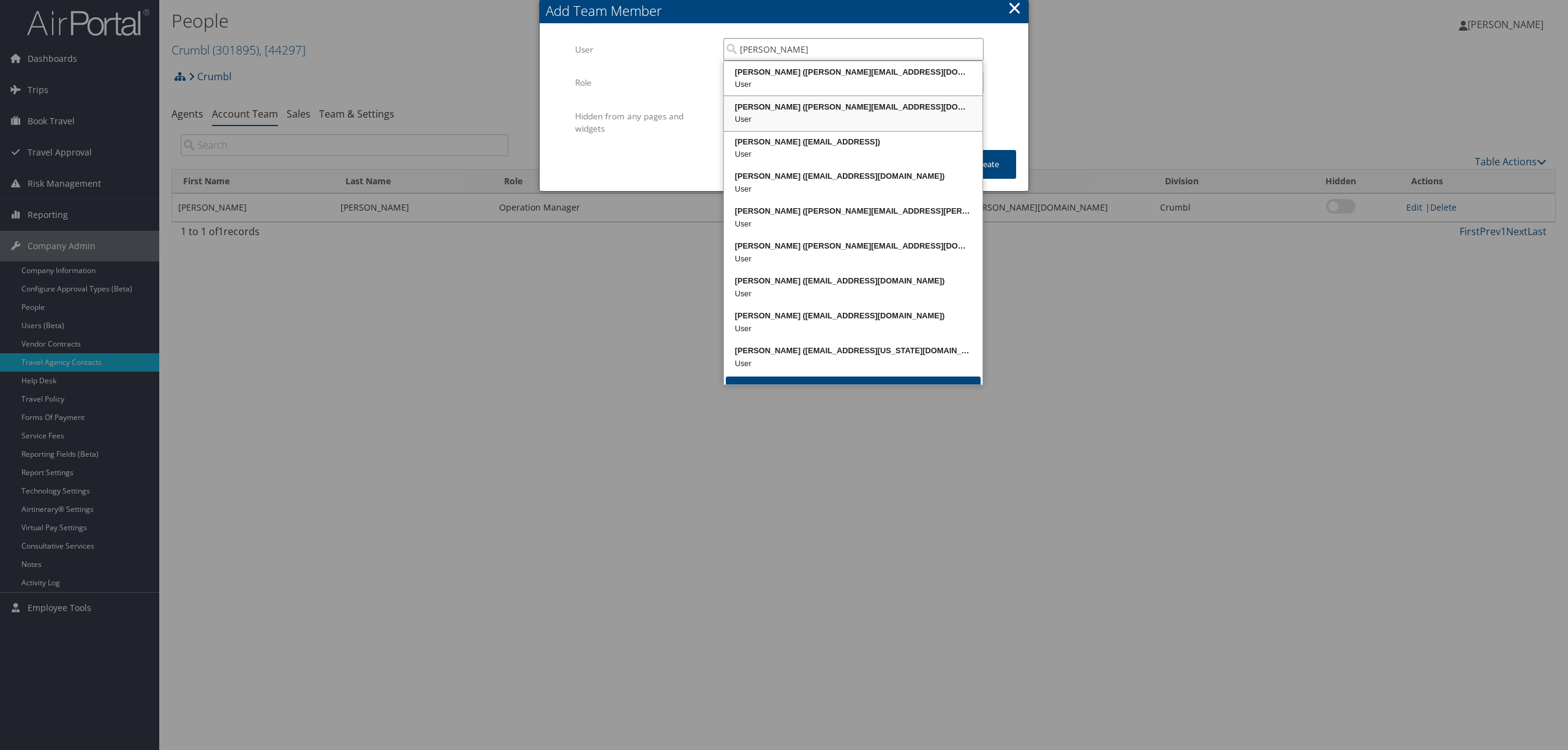
click at [777, 108] on div "[PERSON_NAME] ([PERSON_NAME][EMAIL_ADDRESS][DOMAIN_NAME])" at bounding box center [853, 107] width 255 height 12
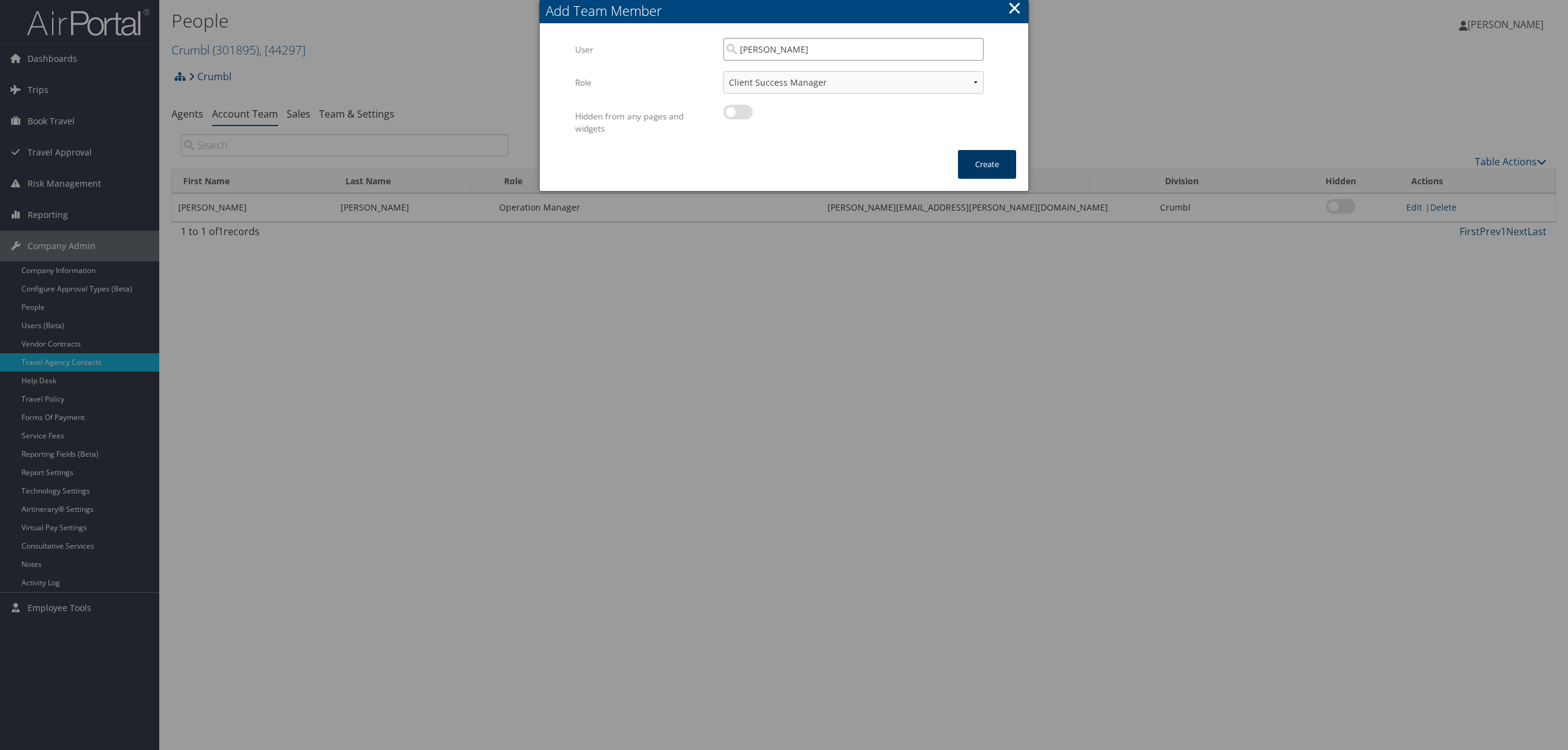
type input "[PERSON_NAME]"
click at [1002, 165] on button "Create" at bounding box center [987, 164] width 58 height 29
